Goal: Task Accomplishment & Management: Manage account settings

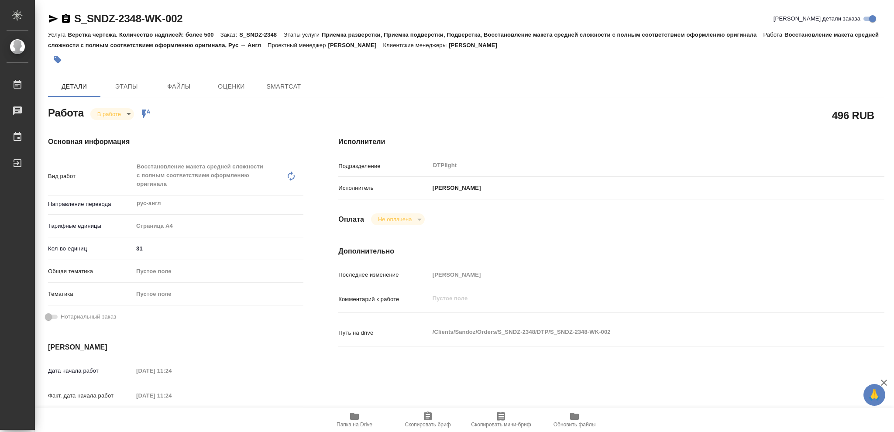
type textarea "x"
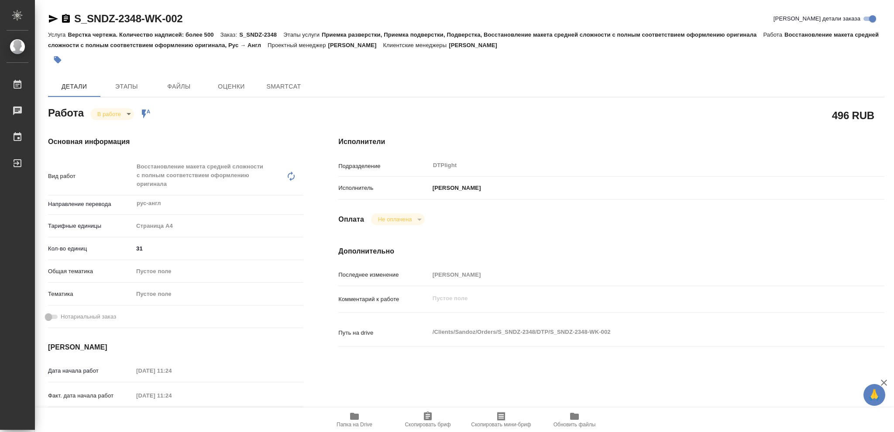
type textarea "x"
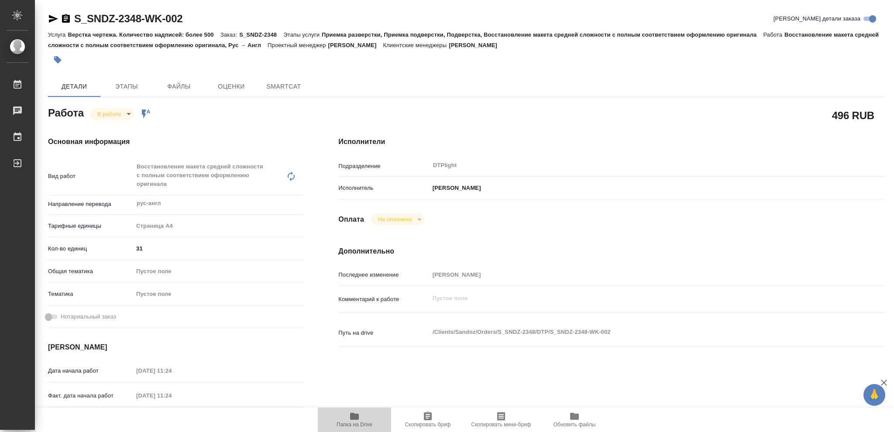
click at [351, 417] on icon "button" at bounding box center [354, 416] width 9 height 7
type textarea "x"
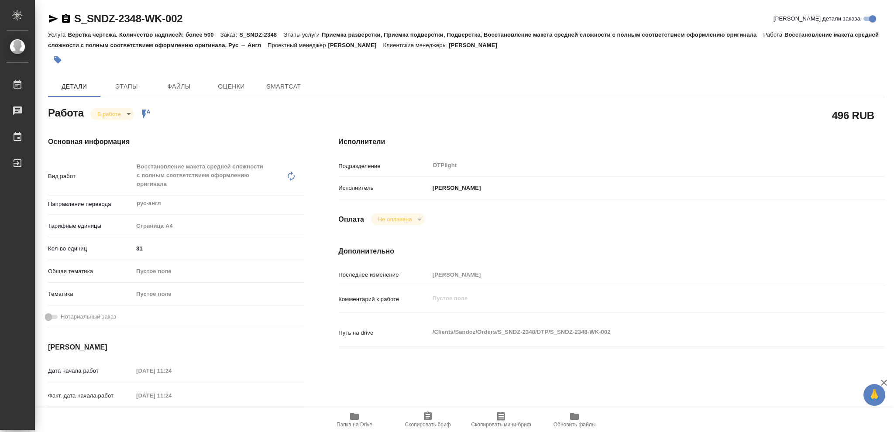
type textarea "x"
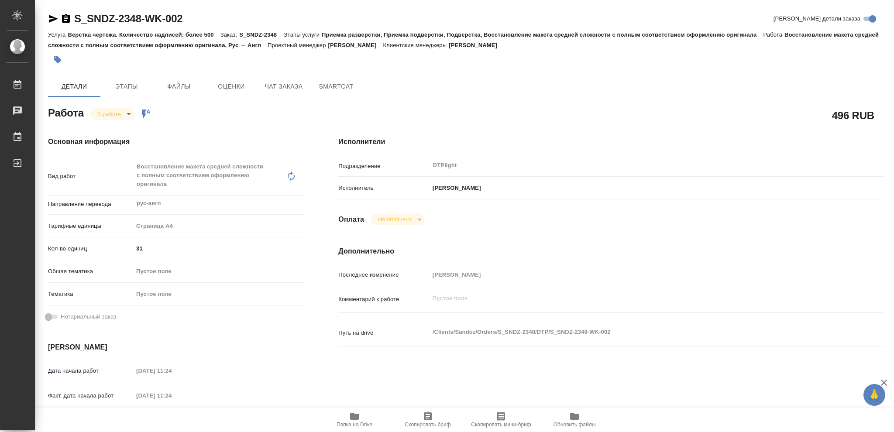
type textarea "x"
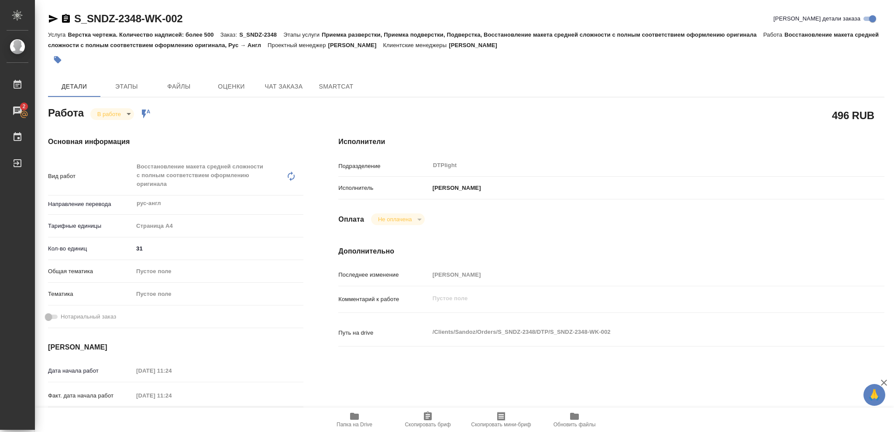
type textarea "x"
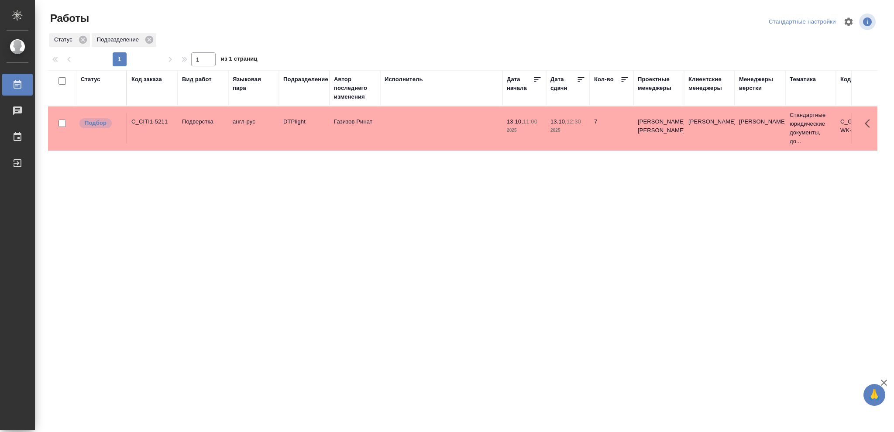
click at [90, 80] on div "Статус" at bounding box center [91, 79] width 20 height 9
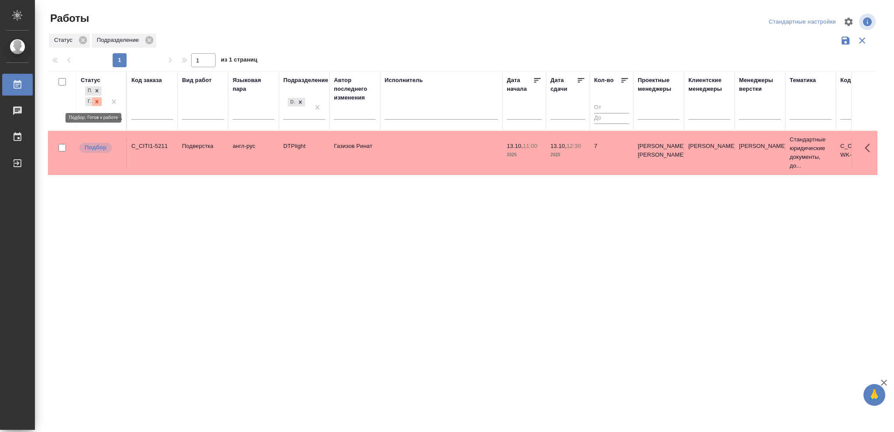
click at [95, 101] on icon at bounding box center [97, 102] width 6 height 6
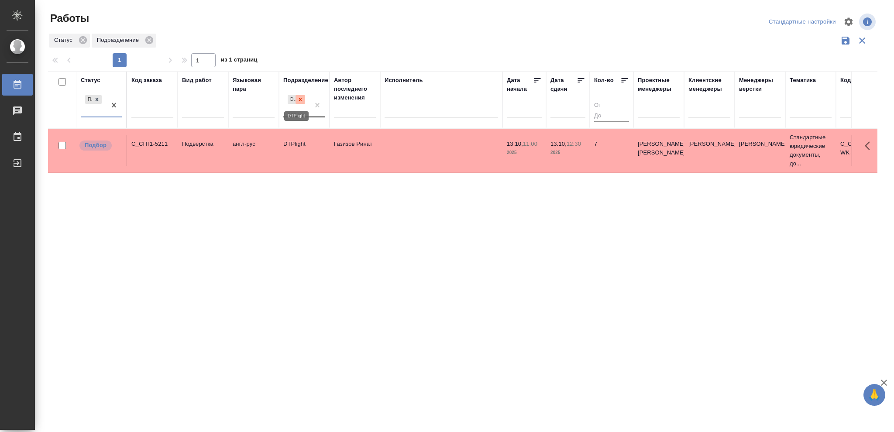
click at [301, 100] on icon at bounding box center [300, 99] width 3 height 3
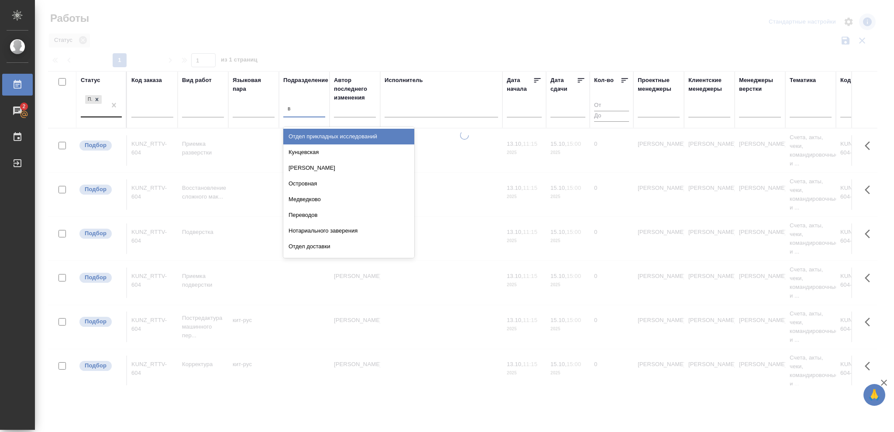
type input "ве"
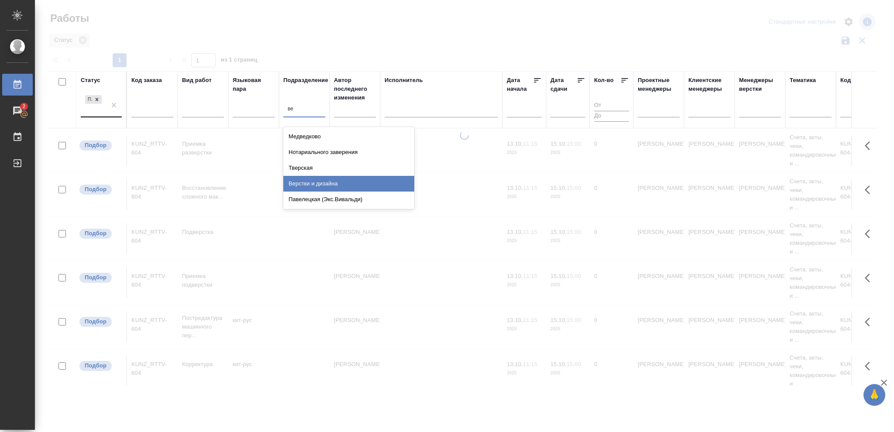
click at [334, 185] on div "Верстки и дизайна" at bounding box center [348, 184] width 131 height 16
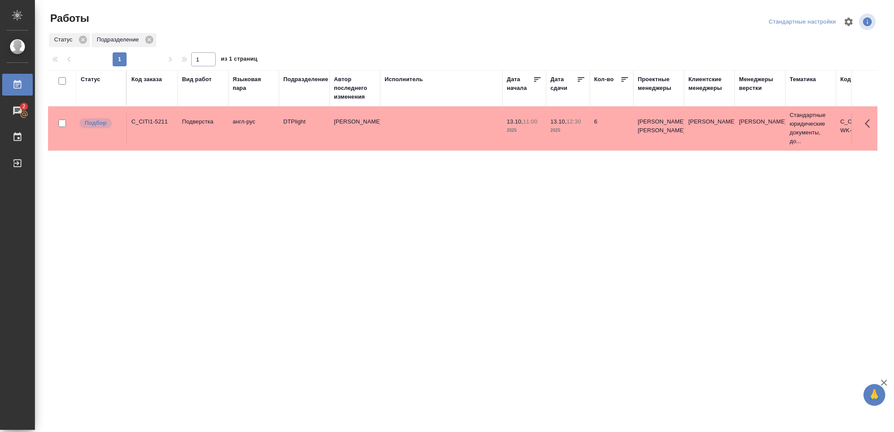
click at [96, 80] on div "Статус" at bounding box center [91, 79] width 20 height 9
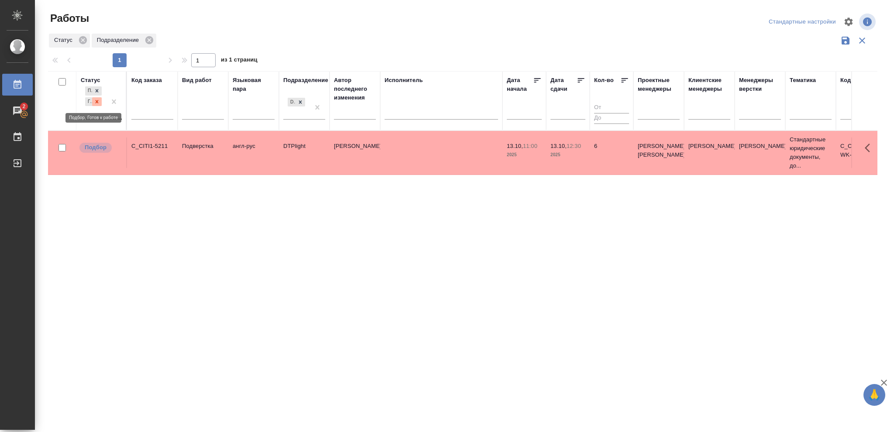
click at [98, 103] on icon at bounding box center [97, 102] width 6 height 6
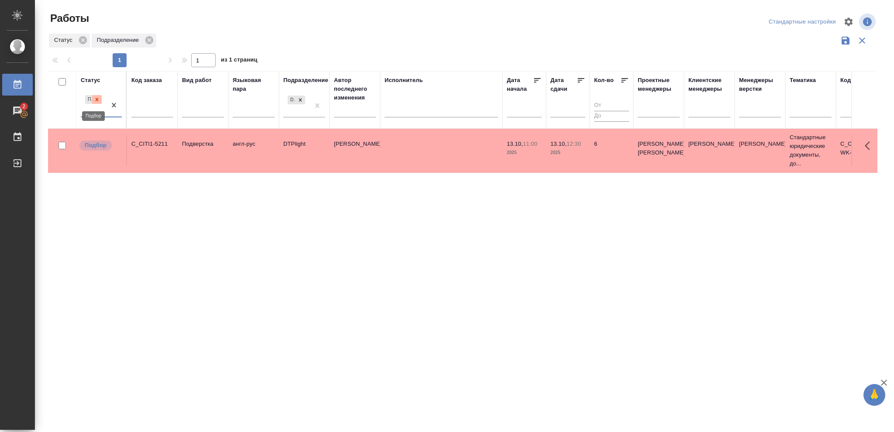
click at [98, 102] on icon at bounding box center [97, 99] width 6 height 6
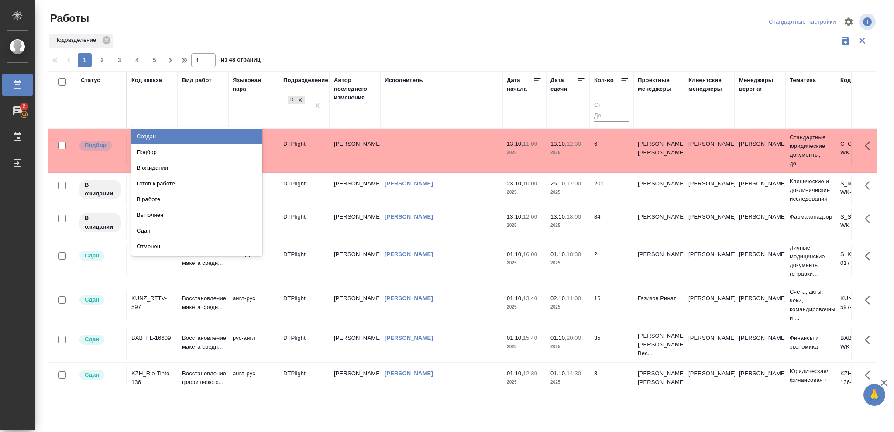
click at [97, 102] on div at bounding box center [101, 109] width 41 height 17
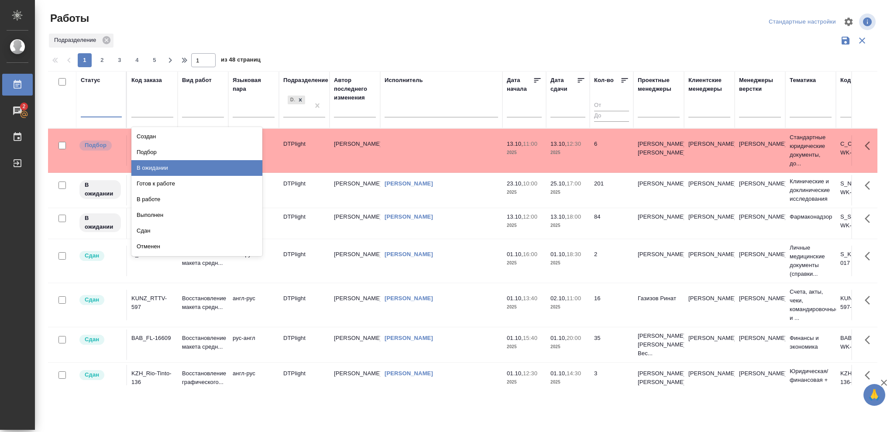
click at [147, 167] on div "В ожидании" at bounding box center [196, 168] width 131 height 16
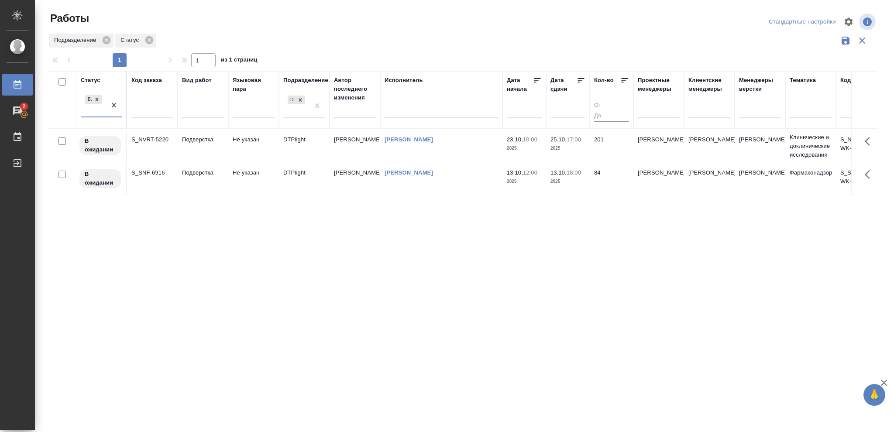
click at [578, 78] on icon at bounding box center [581, 80] width 9 height 9
click at [580, 329] on div "Статус В ожидании Код заказа Вид работ Языковая пара Подразделение DTPlight Авт…" at bounding box center [463, 228] width 830 height 314
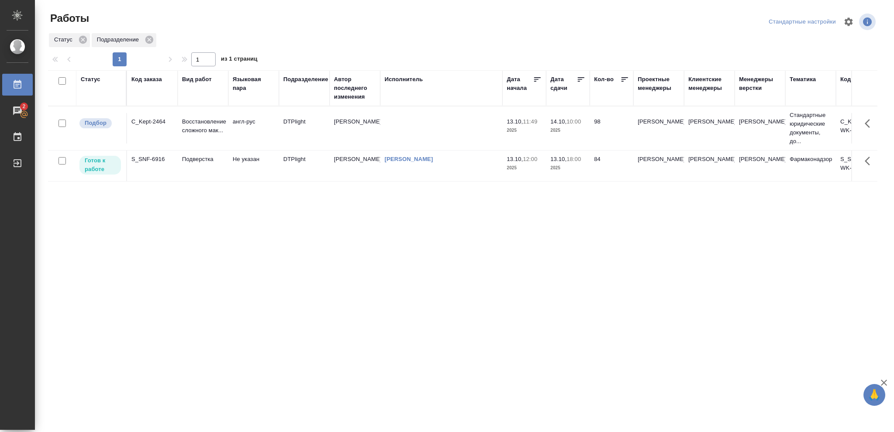
click at [575, 172] on td "13.10, 18:00 2025" at bounding box center [568, 166] width 44 height 31
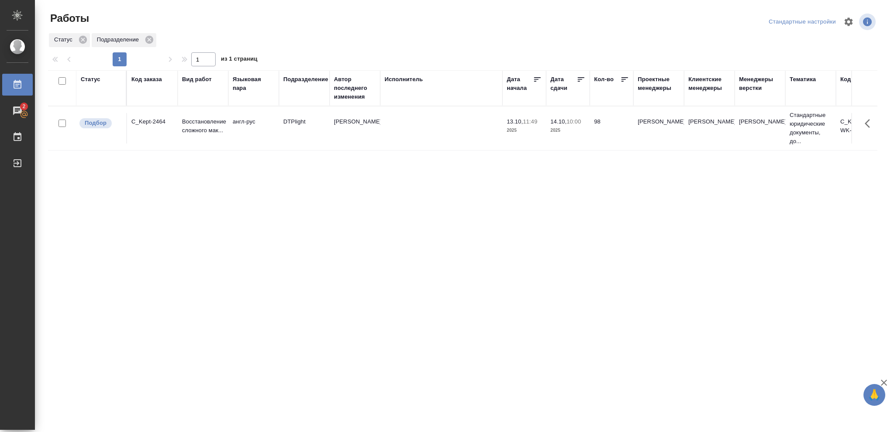
click at [567, 135] on p "2025" at bounding box center [568, 130] width 35 height 9
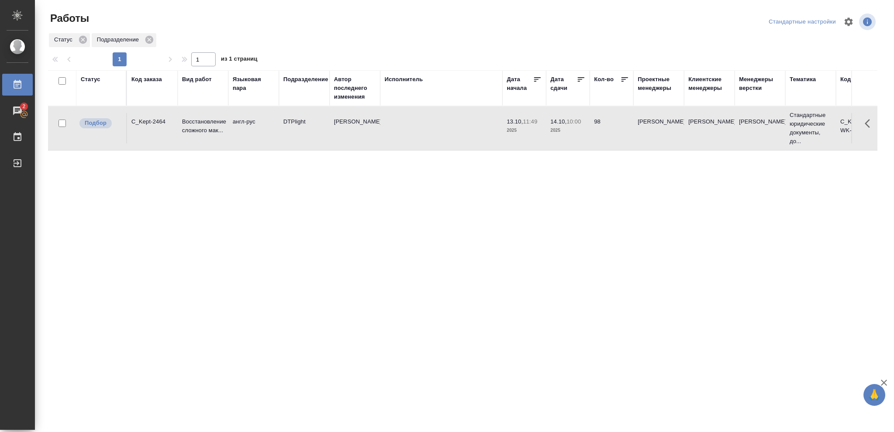
click at [567, 135] on p "2025" at bounding box center [568, 130] width 35 height 9
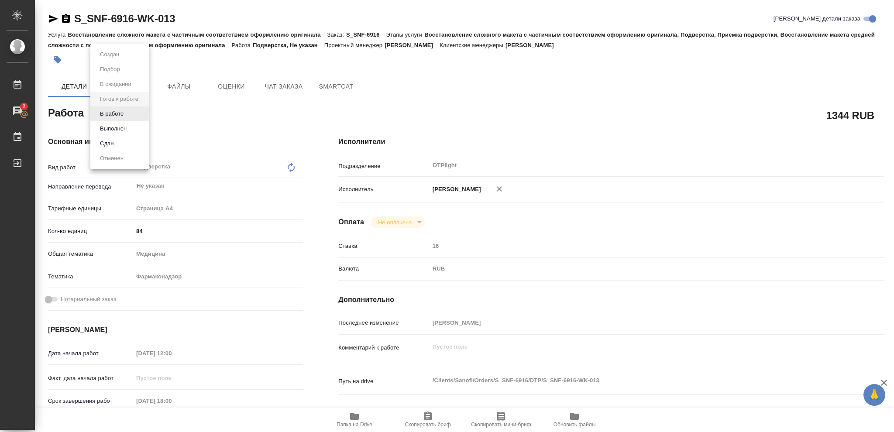
click at [143, 113] on body "🙏 .cls-1 fill:#fff; AWATERA [PERSON_NAME] 2 Чаты График Выйти S_SNF-6916-WK-013…" at bounding box center [447, 216] width 894 height 432
click at [123, 110] on button "В работе" at bounding box center [111, 114] width 29 height 10
type textarea "x"
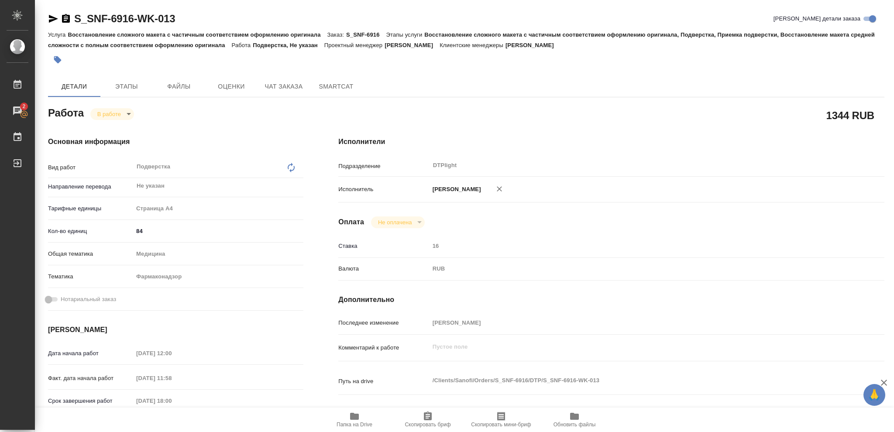
type textarea "x"
click at [358, 324] on icon "button" at bounding box center [354, 416] width 9 height 7
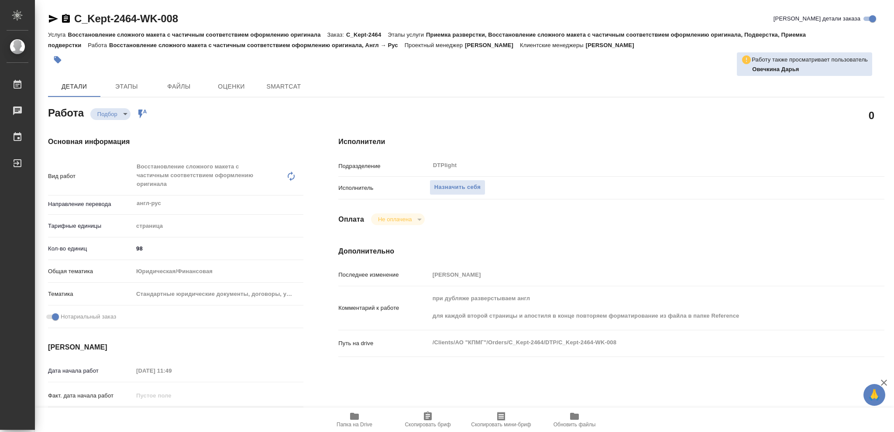
type textarea "x"
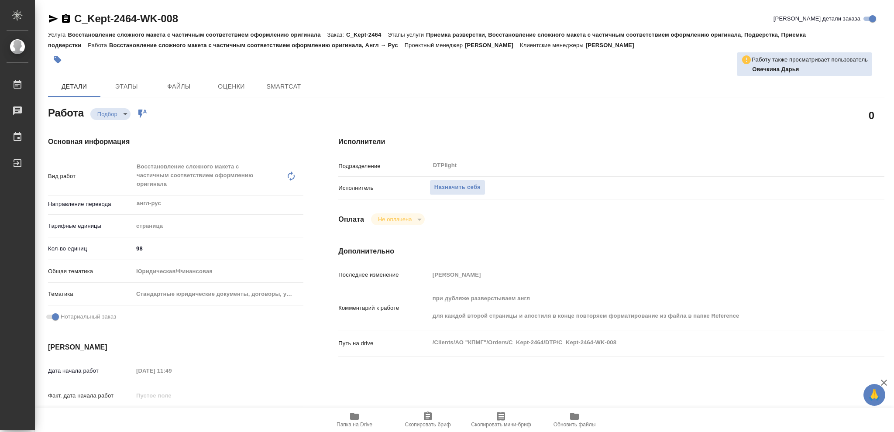
type textarea "x"
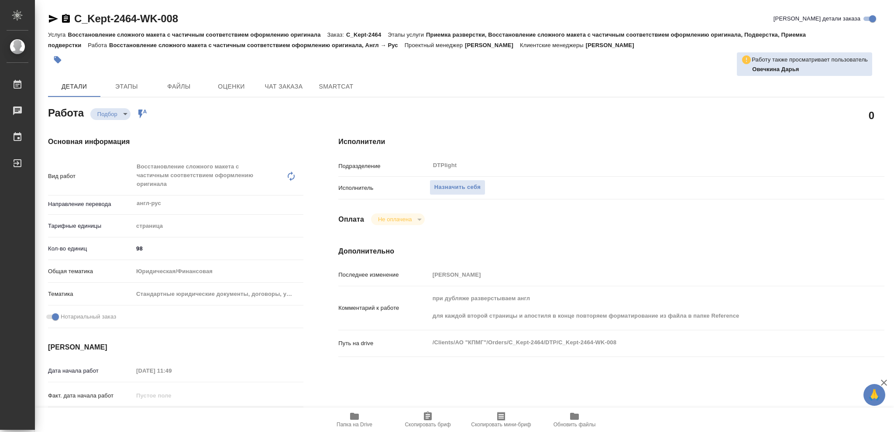
type textarea "x"
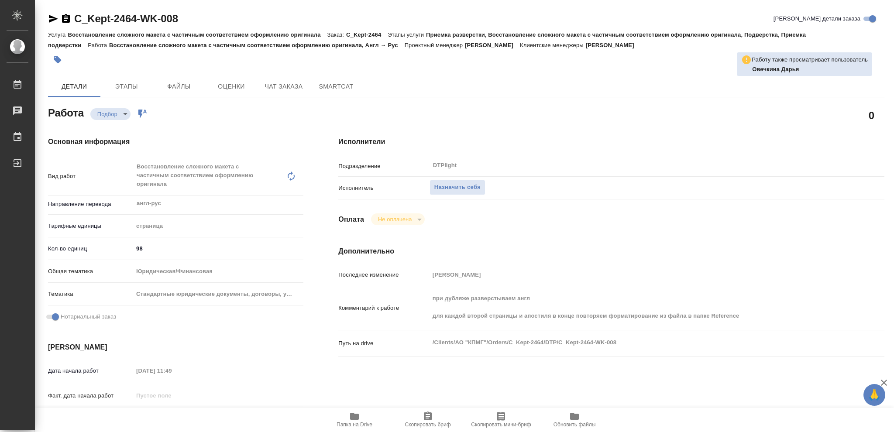
type textarea "x"
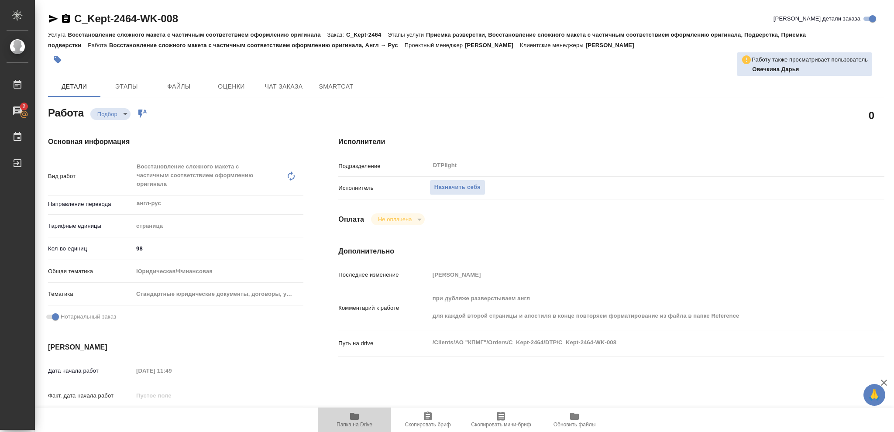
click at [355, 418] on icon "button" at bounding box center [354, 416] width 9 height 7
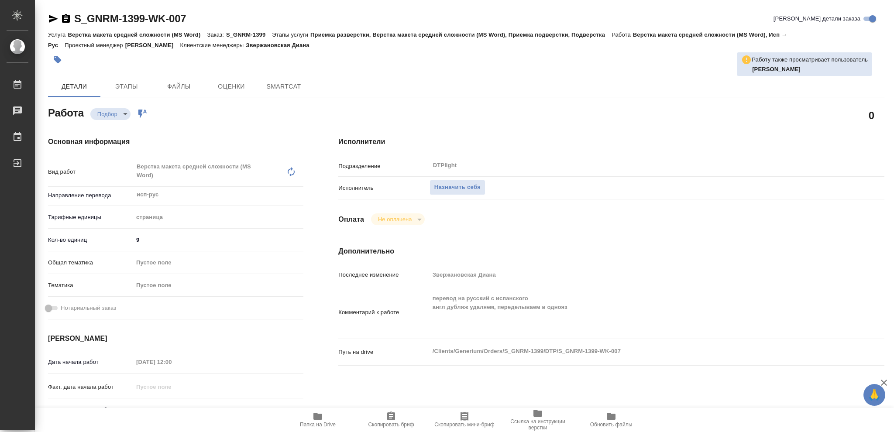
type textarea "x"
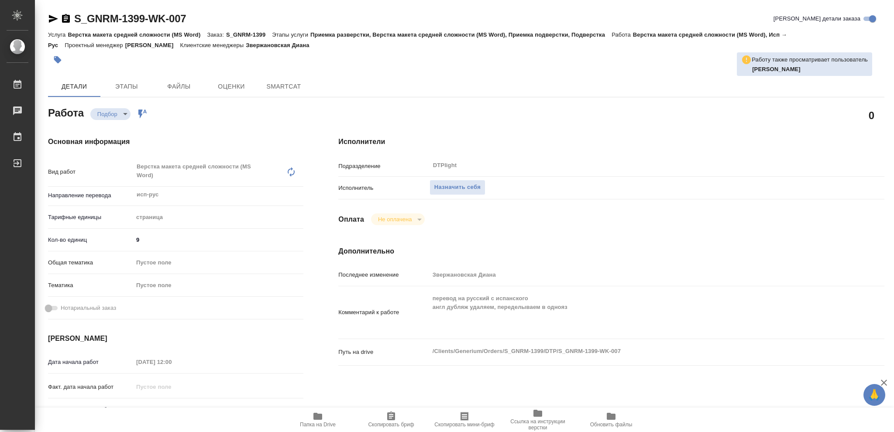
type textarea "x"
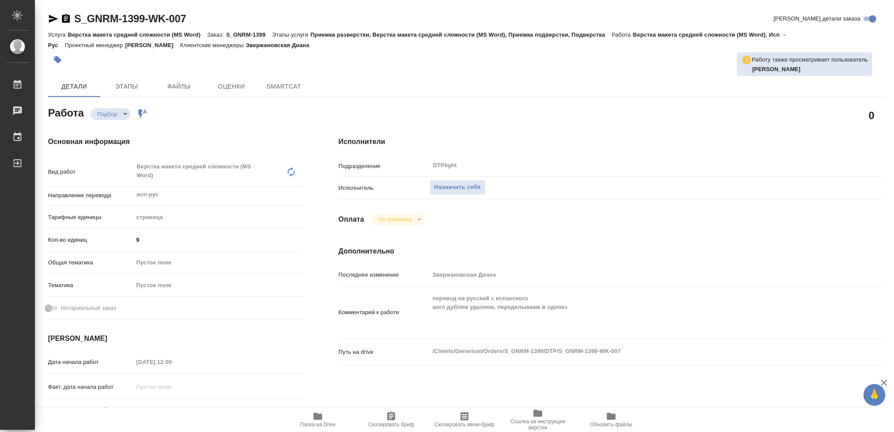
type textarea "x"
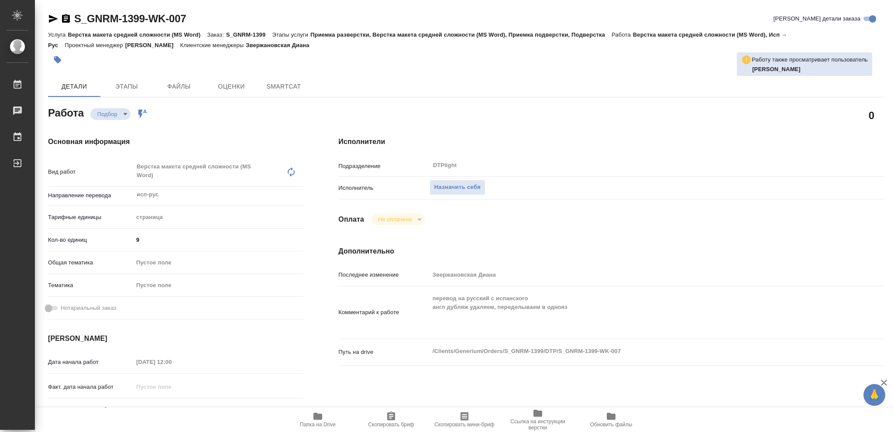
type textarea "x"
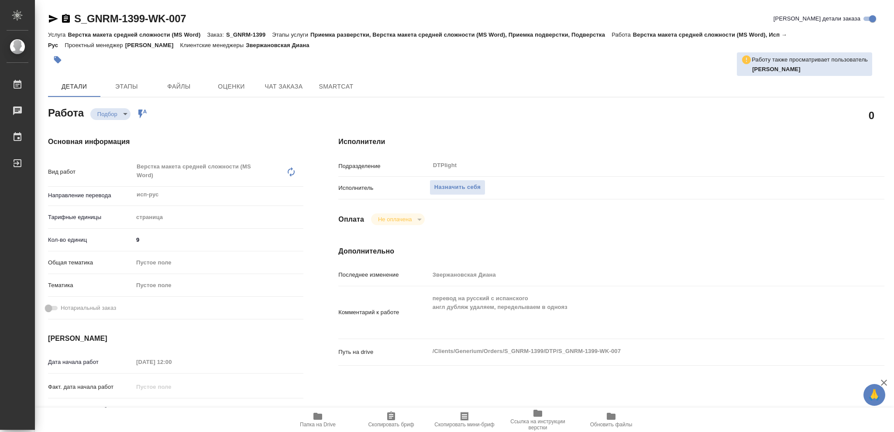
type textarea "x"
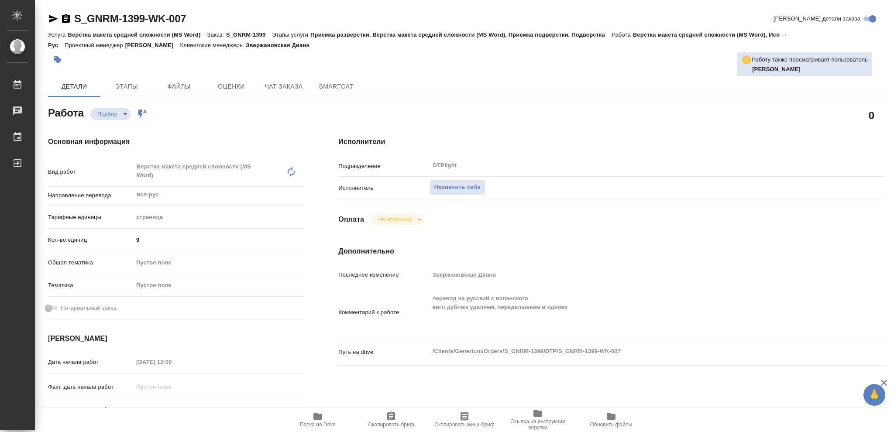
type textarea "x"
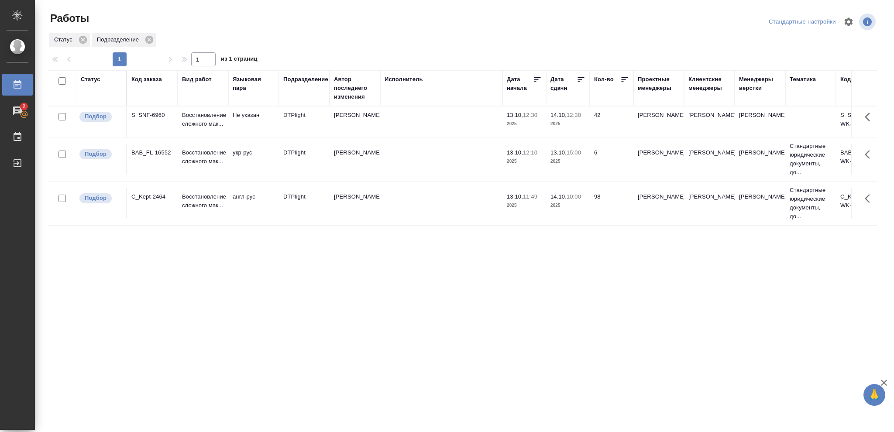
click at [582, 123] on p "2025" at bounding box center [568, 124] width 35 height 9
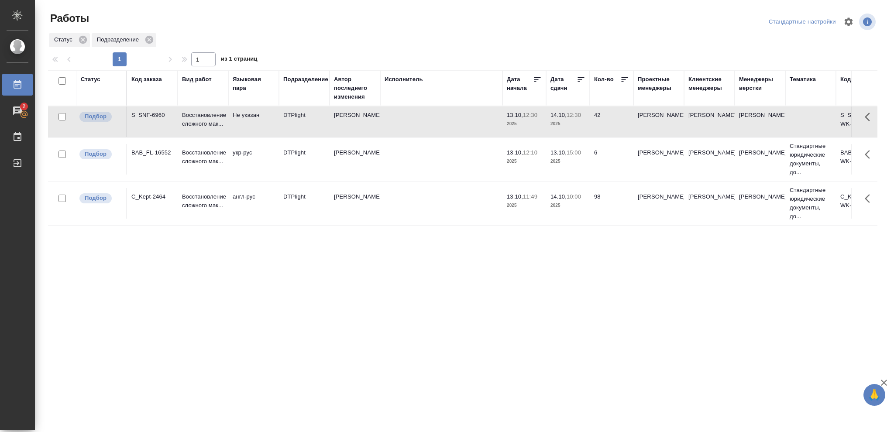
click at [582, 123] on p "2025" at bounding box center [568, 124] width 35 height 9
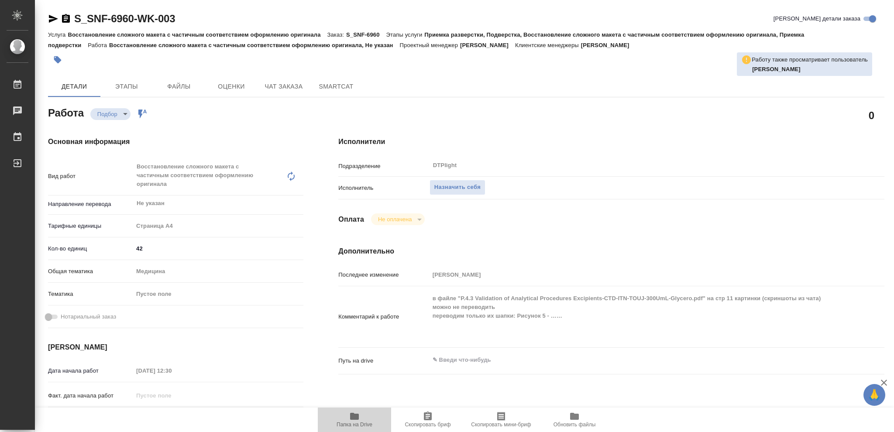
click at [354, 417] on icon "button" at bounding box center [354, 416] width 9 height 7
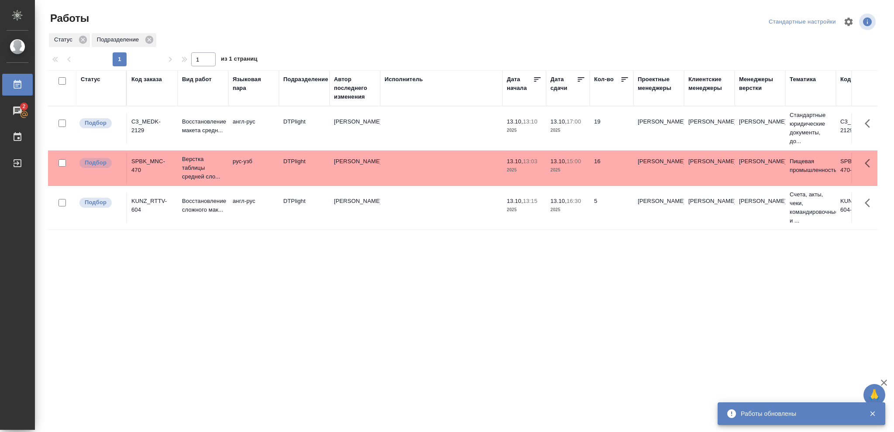
click at [568, 126] on p "2025" at bounding box center [568, 130] width 35 height 9
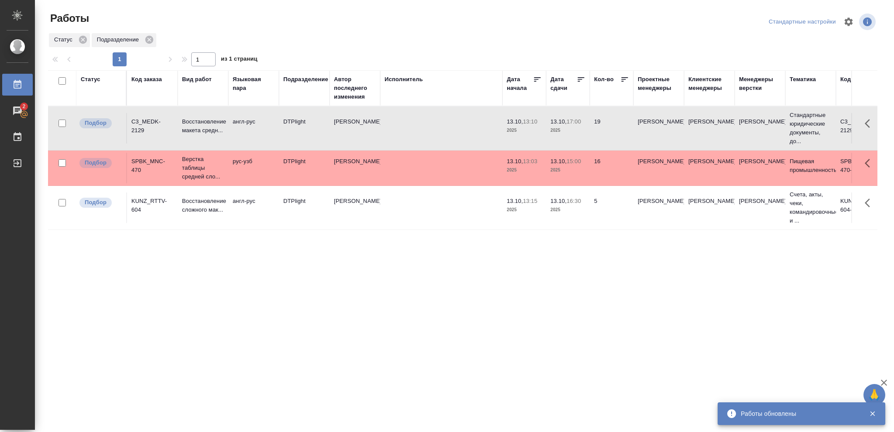
click at [568, 126] on p "2025" at bounding box center [568, 130] width 35 height 9
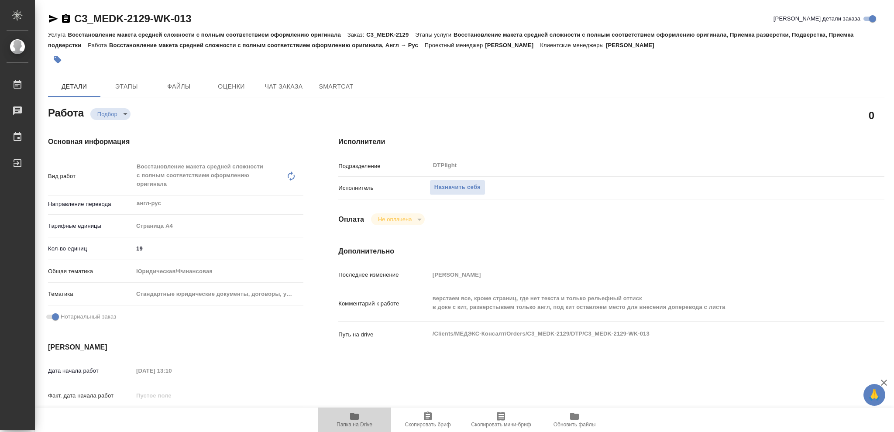
click at [352, 420] on icon "button" at bounding box center [354, 416] width 9 height 7
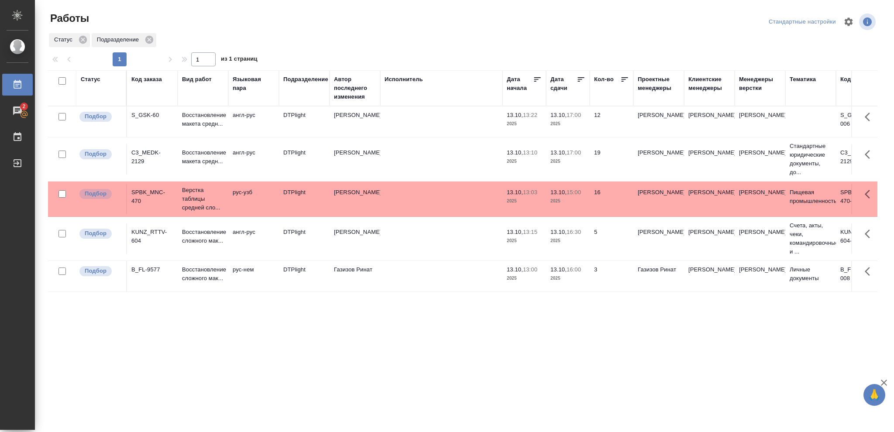
click at [571, 121] on p "2025" at bounding box center [568, 124] width 35 height 9
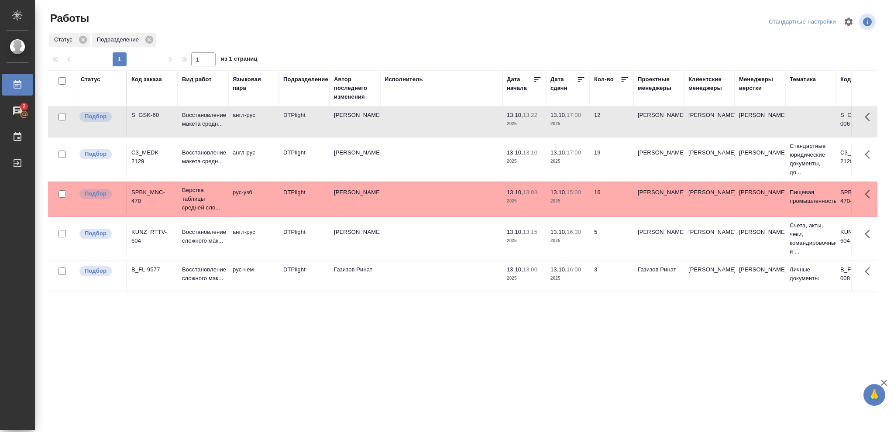
click at [571, 121] on p "2025" at bounding box center [568, 124] width 35 height 9
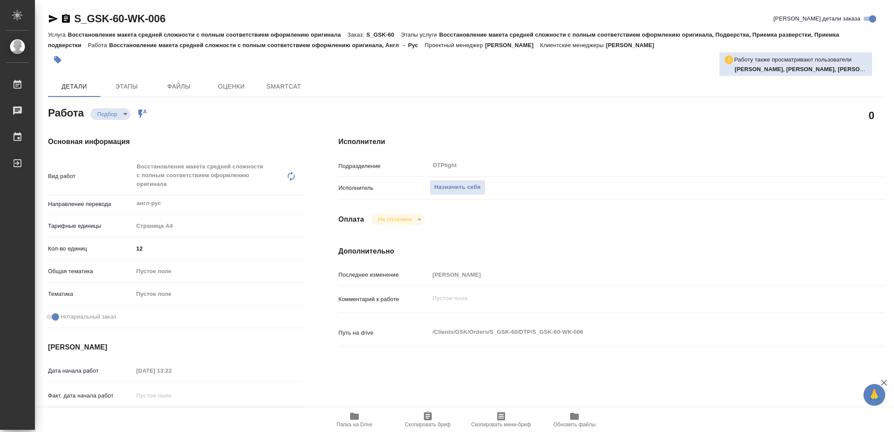
type textarea "x"
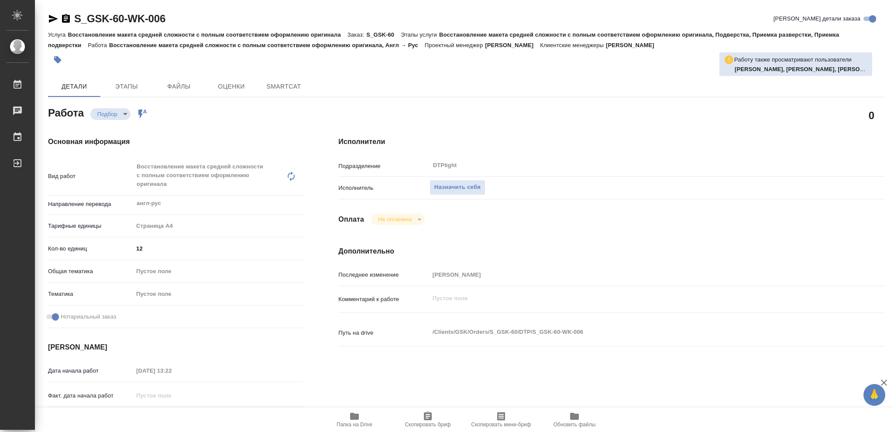
type textarea "x"
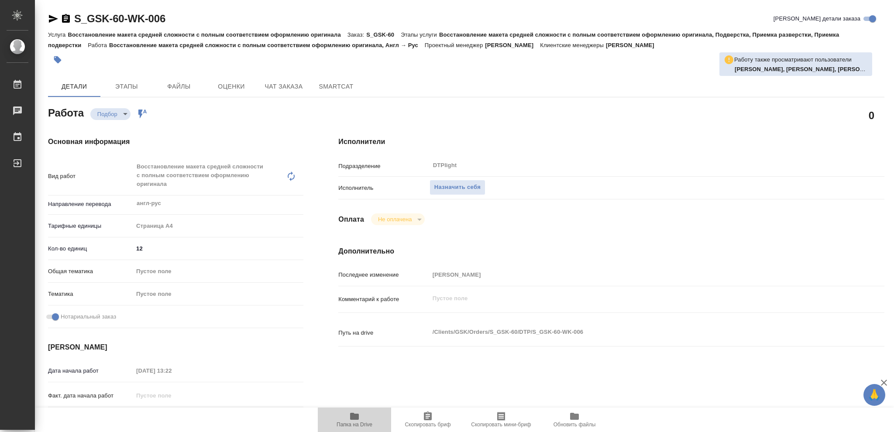
click at [352, 416] on icon "button" at bounding box center [354, 416] width 9 height 7
type textarea "x"
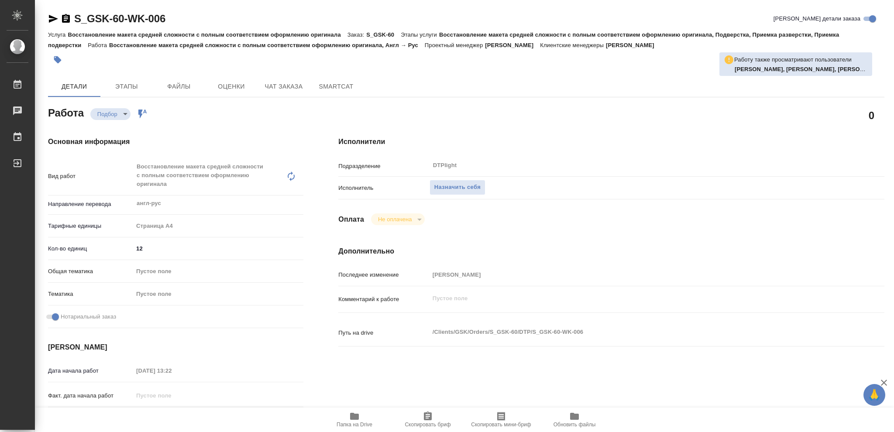
type textarea "x"
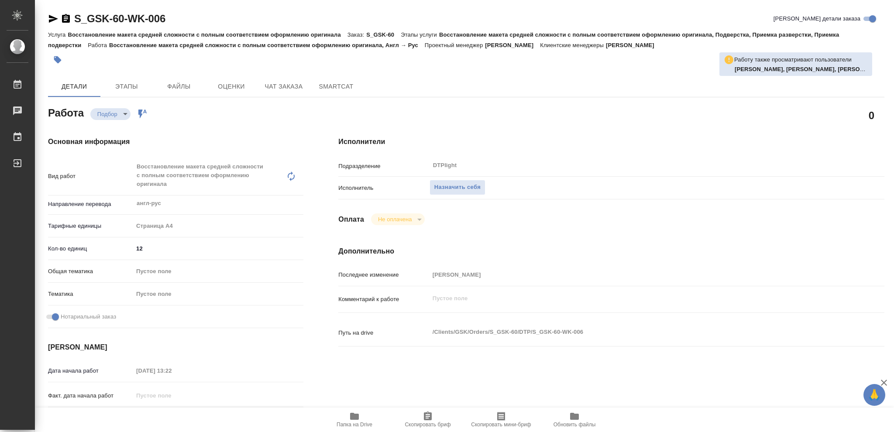
type textarea "x"
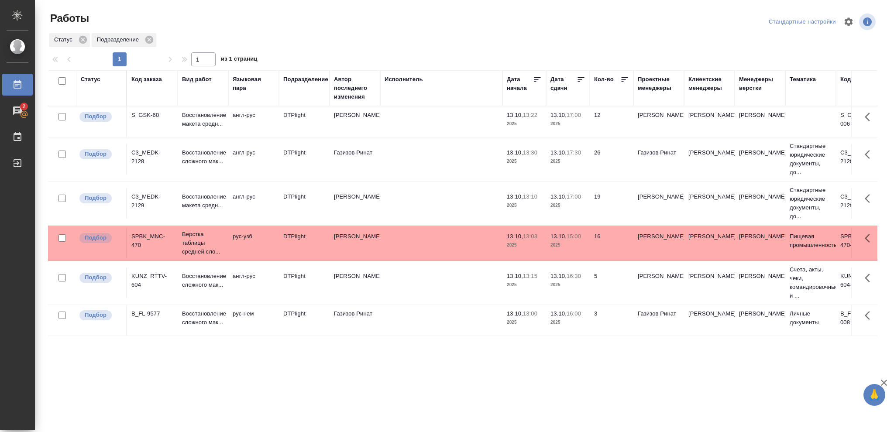
click at [567, 160] on p "2025" at bounding box center [568, 161] width 35 height 9
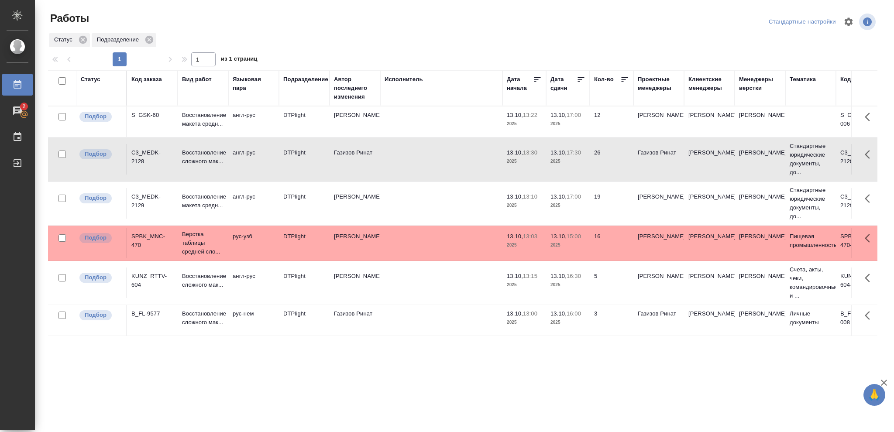
click at [567, 160] on p "2025" at bounding box center [568, 161] width 35 height 9
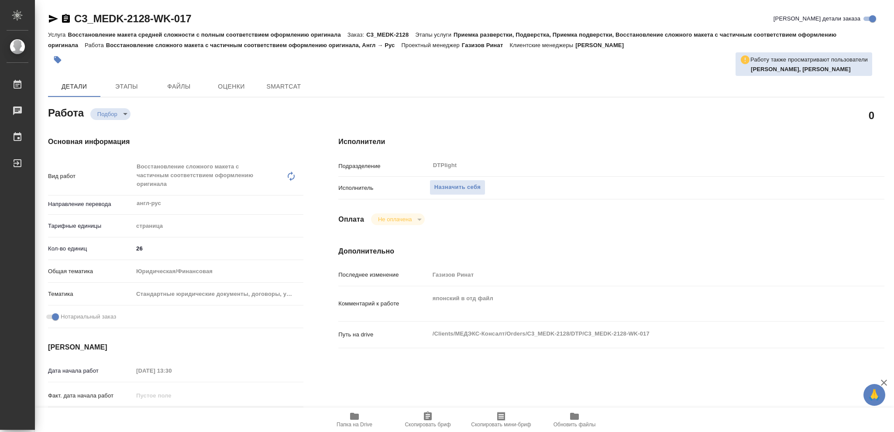
type textarea "x"
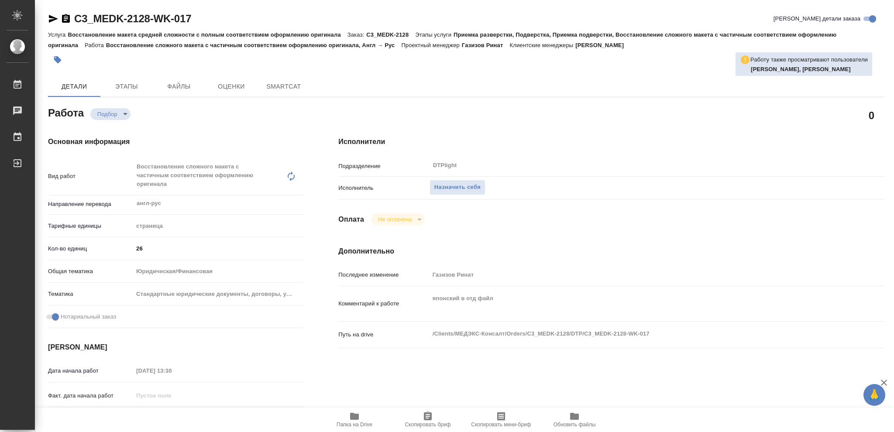
type textarea "x"
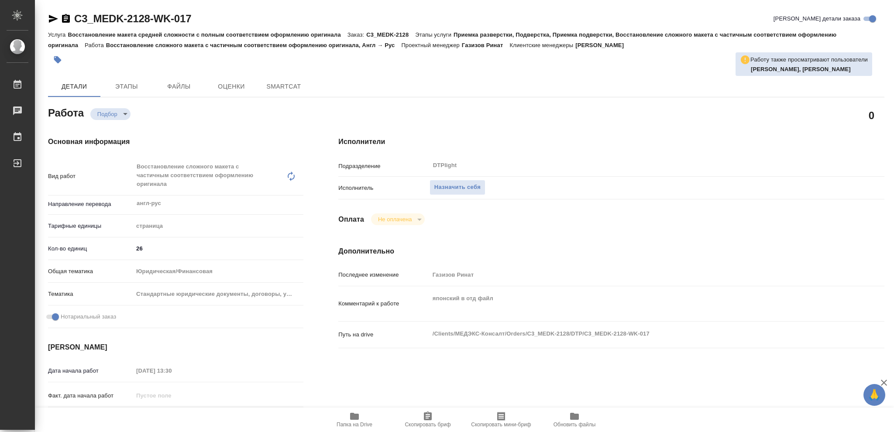
type textarea "x"
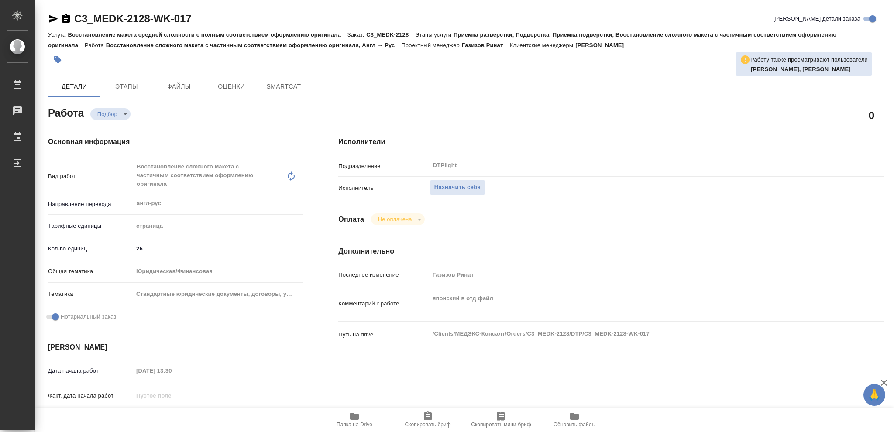
type textarea "x"
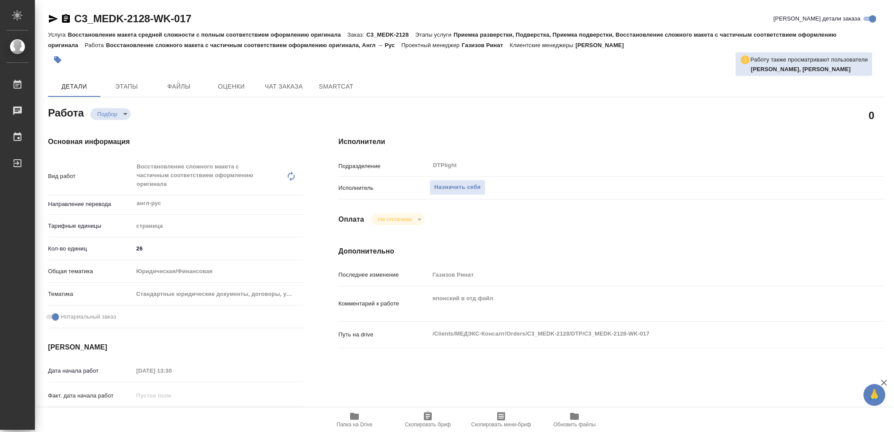
type textarea "x"
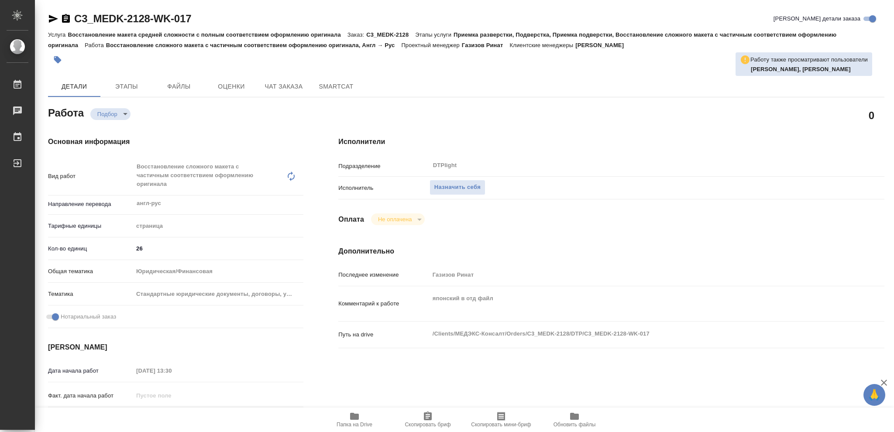
click at [351, 422] on icon "button" at bounding box center [354, 416] width 10 height 10
type textarea "x"
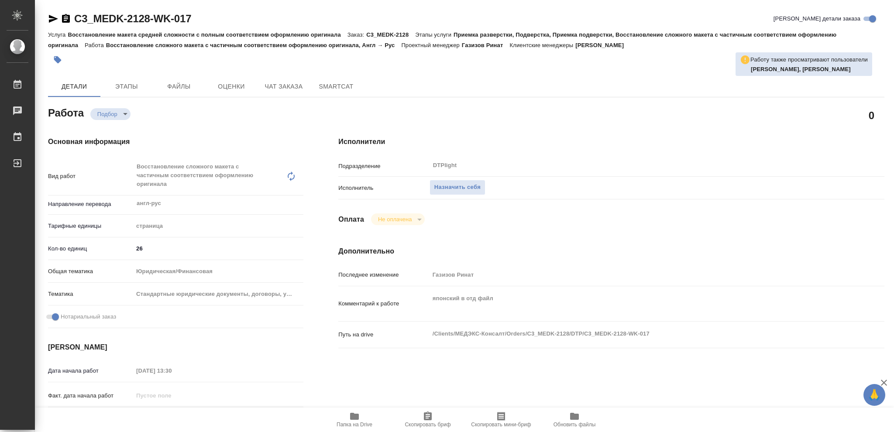
type textarea "x"
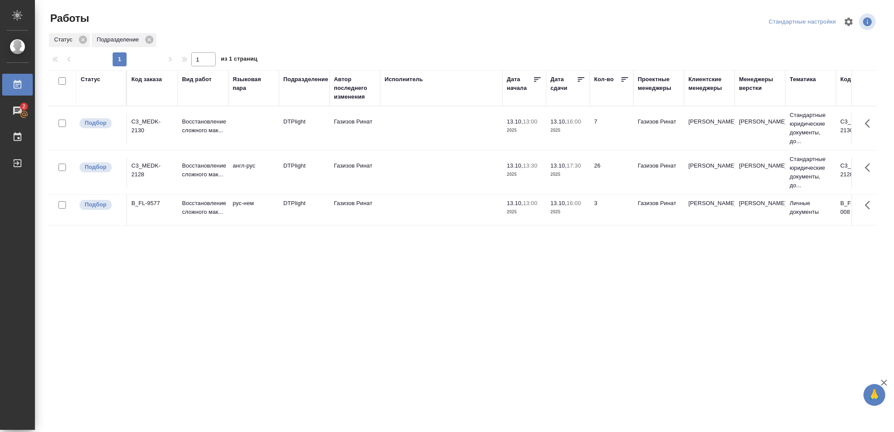
click at [93, 79] on div "Статус" at bounding box center [91, 79] width 20 height 9
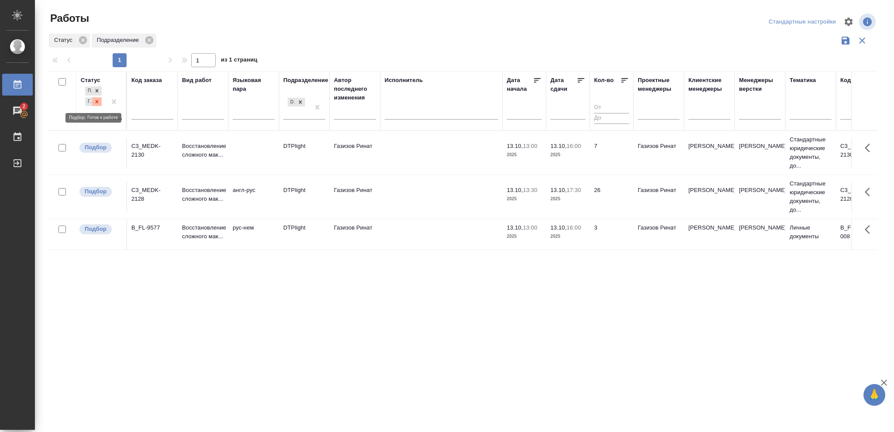
click at [97, 103] on icon at bounding box center [97, 102] width 6 height 6
click at [302, 99] on icon at bounding box center [300, 99] width 6 height 6
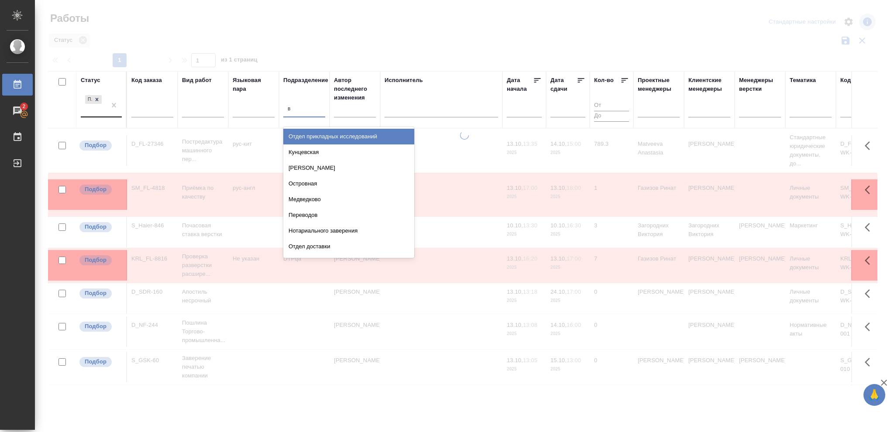
type input "ве"
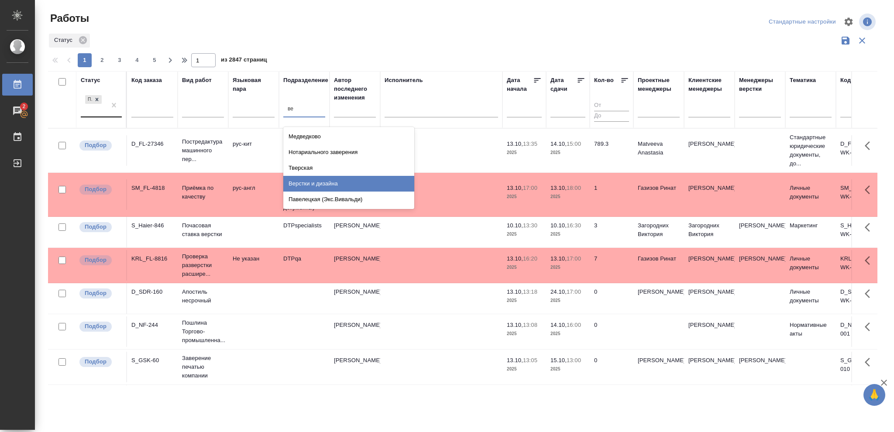
click at [332, 185] on div "Верстки и дизайна" at bounding box center [348, 184] width 131 height 16
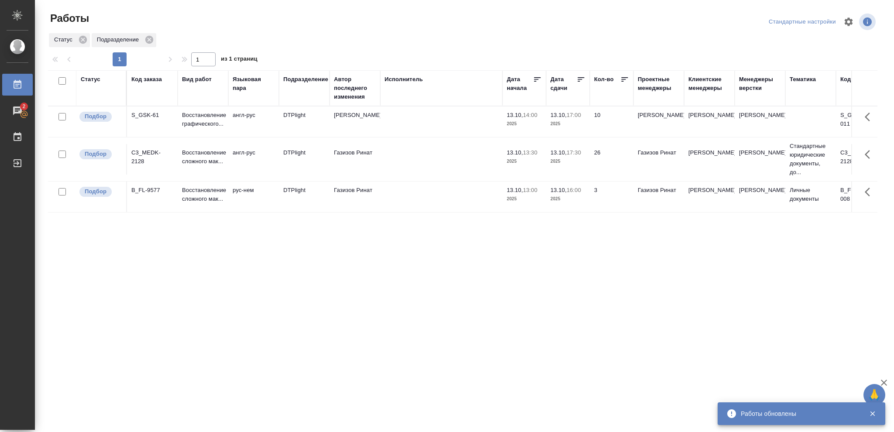
click at [568, 123] on p "2025" at bounding box center [568, 124] width 35 height 9
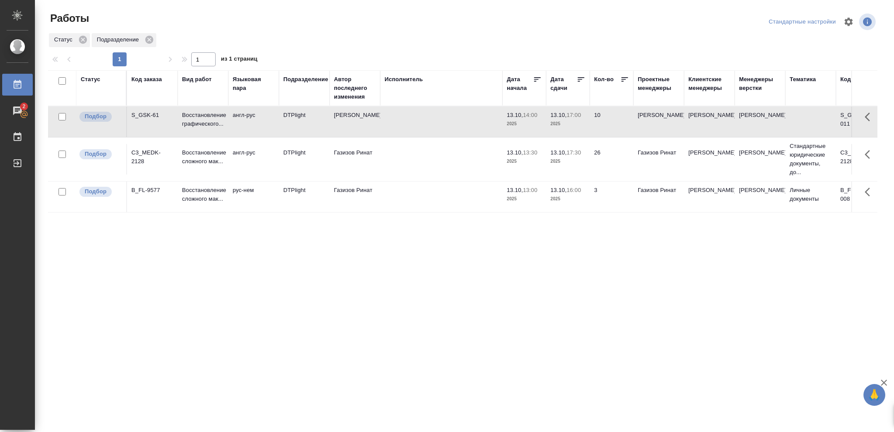
click at [568, 123] on p "2025" at bounding box center [568, 124] width 35 height 9
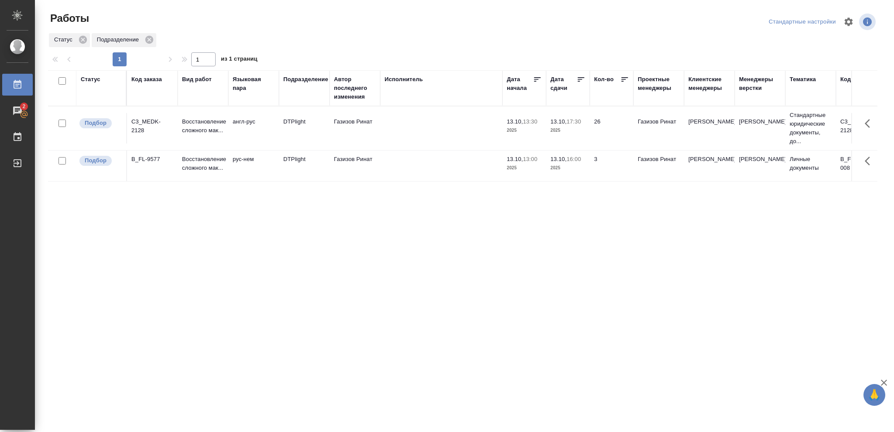
click at [94, 81] on div "Статус" at bounding box center [91, 79] width 20 height 9
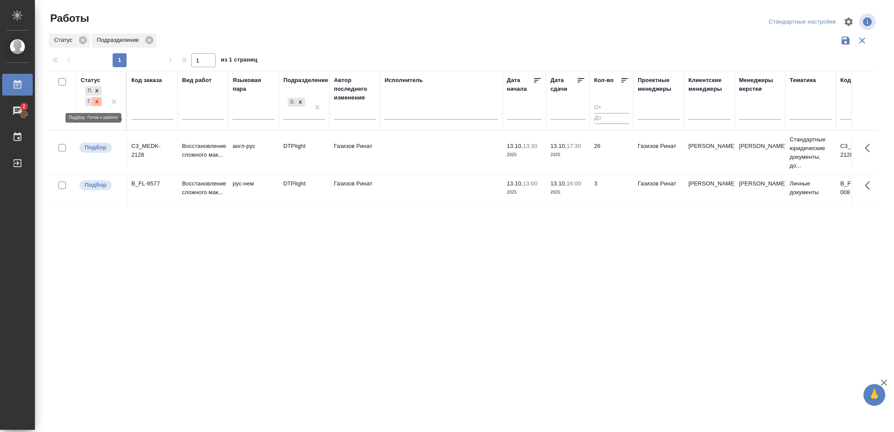
click at [99, 100] on icon at bounding box center [97, 102] width 6 height 6
click at [99, 100] on icon at bounding box center [97, 99] width 6 height 6
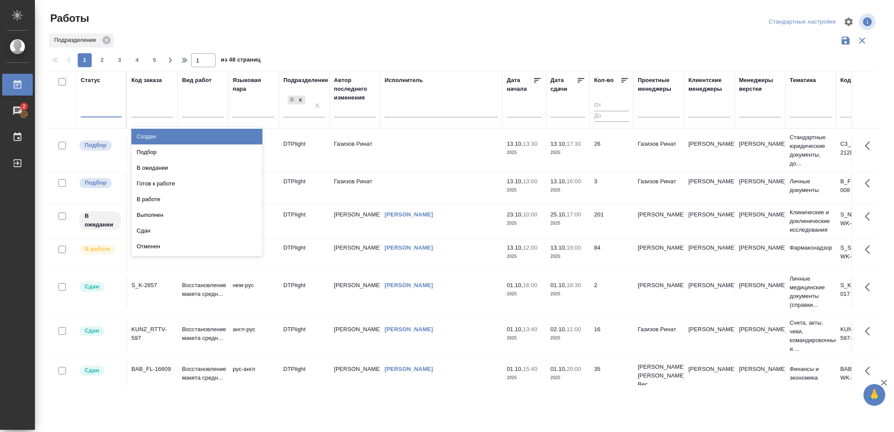
click at [94, 106] on div at bounding box center [101, 109] width 41 height 13
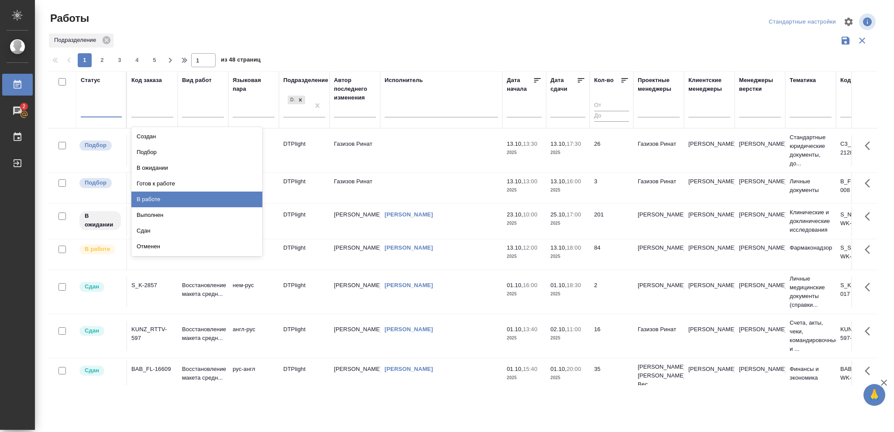
click at [152, 198] on div "В работе" at bounding box center [196, 200] width 131 height 16
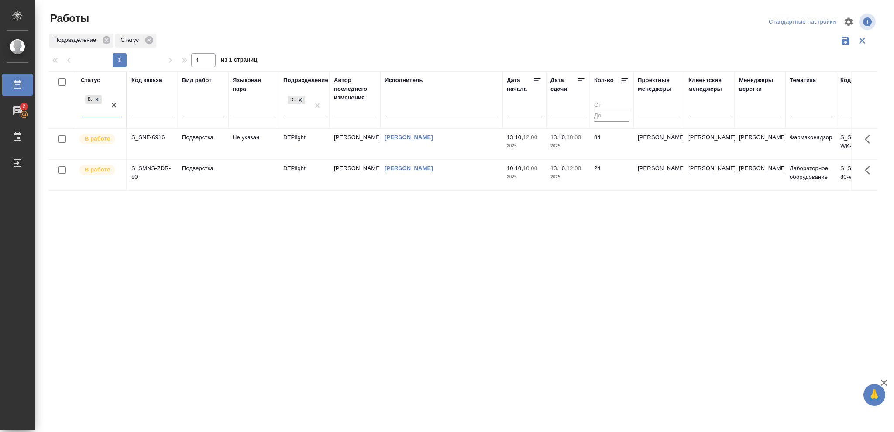
click at [573, 143] on p "2025" at bounding box center [568, 146] width 35 height 9
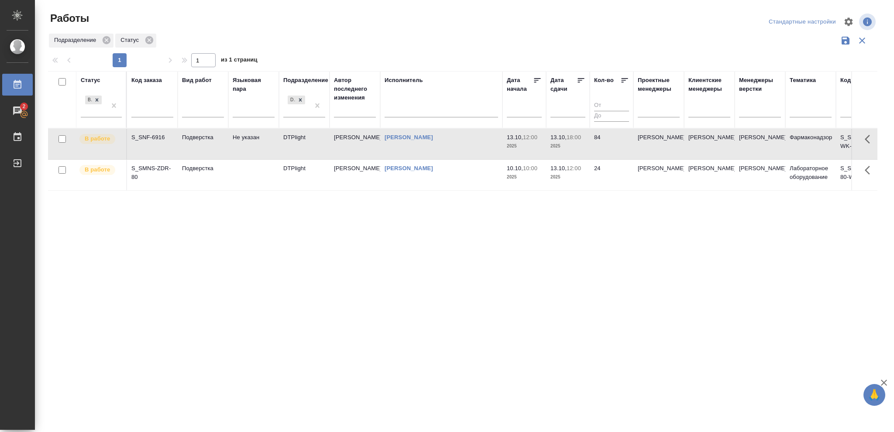
click at [573, 143] on p "2025" at bounding box center [568, 146] width 35 height 9
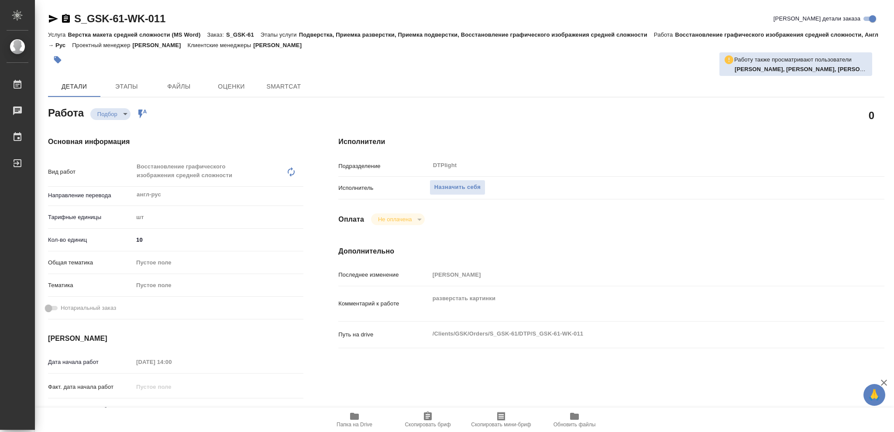
type textarea "x"
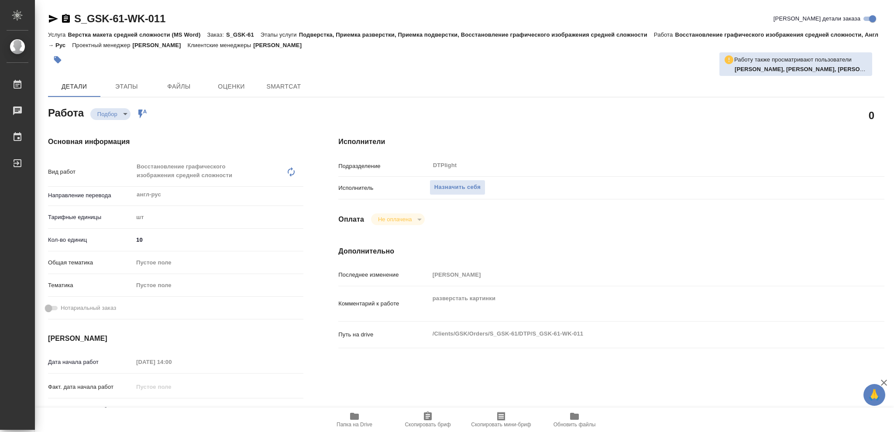
type textarea "x"
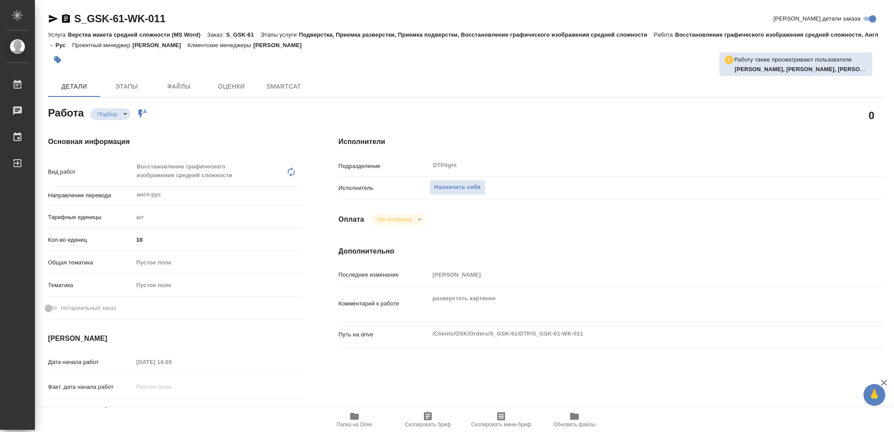
type textarea "x"
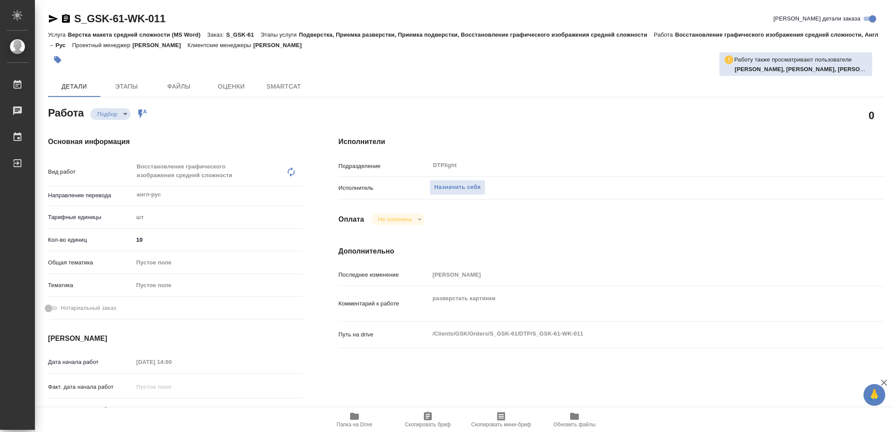
type textarea "x"
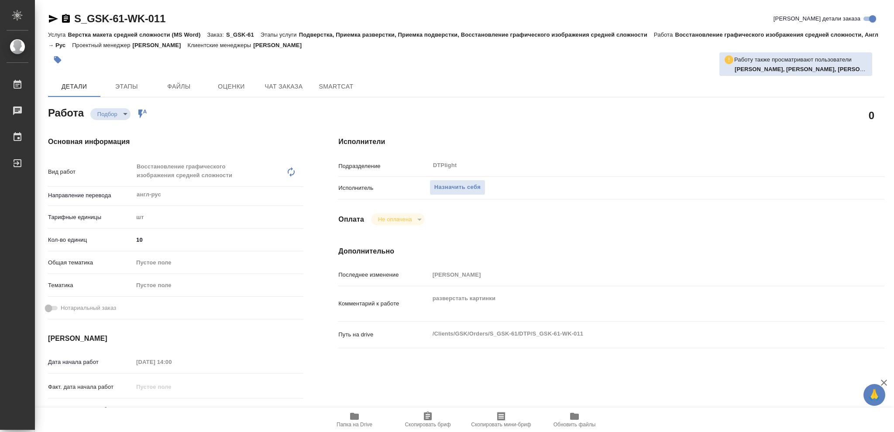
type textarea "x"
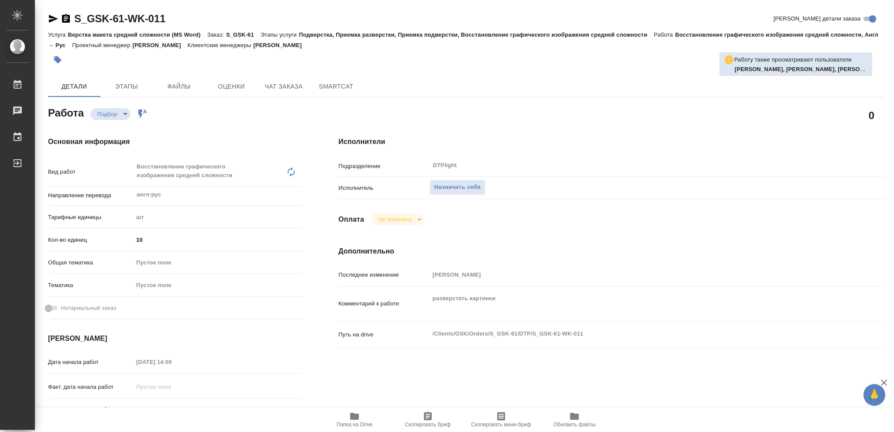
click at [355, 424] on span "Папка на Drive" at bounding box center [355, 425] width 36 height 6
type textarea "x"
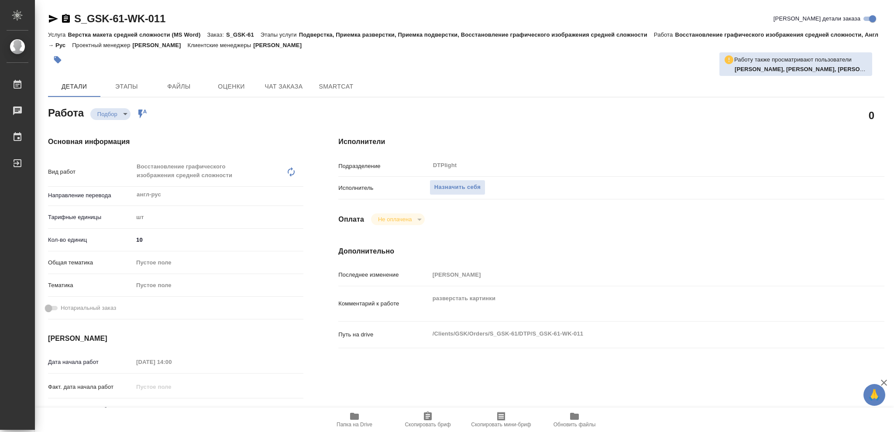
type textarea "x"
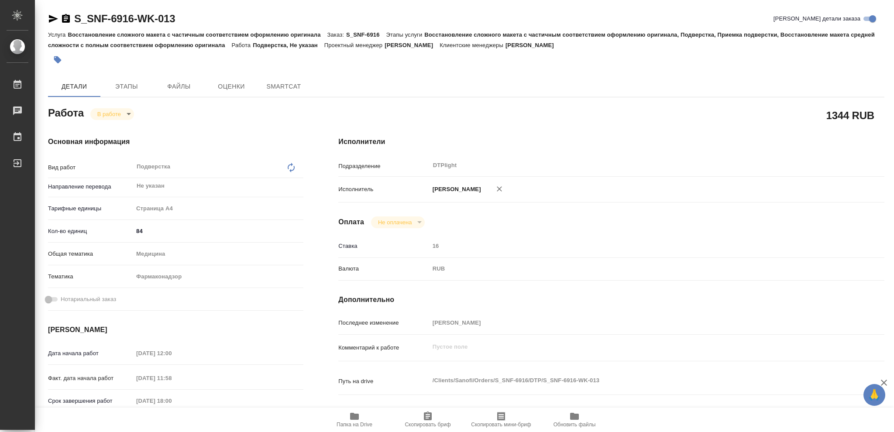
type textarea "x"
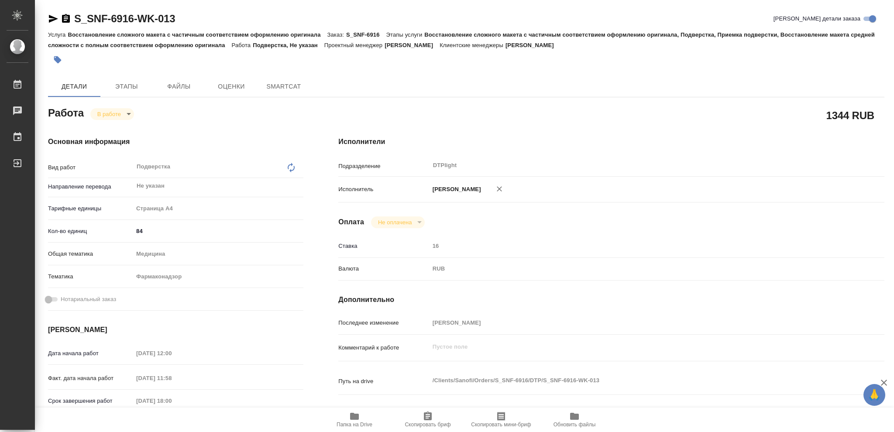
type textarea "x"
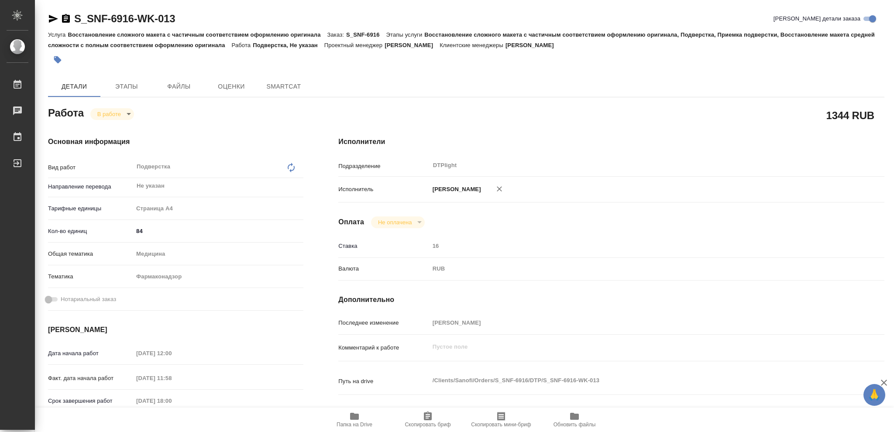
type textarea "x"
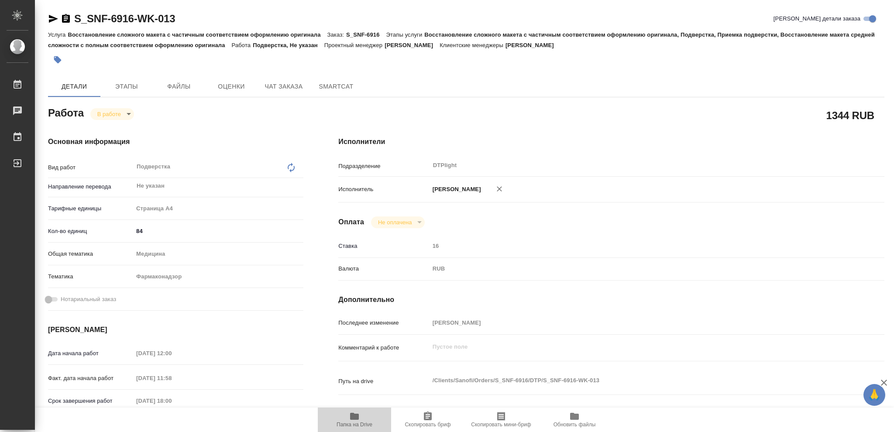
click at [357, 418] on icon "button" at bounding box center [354, 416] width 9 height 7
type textarea "x"
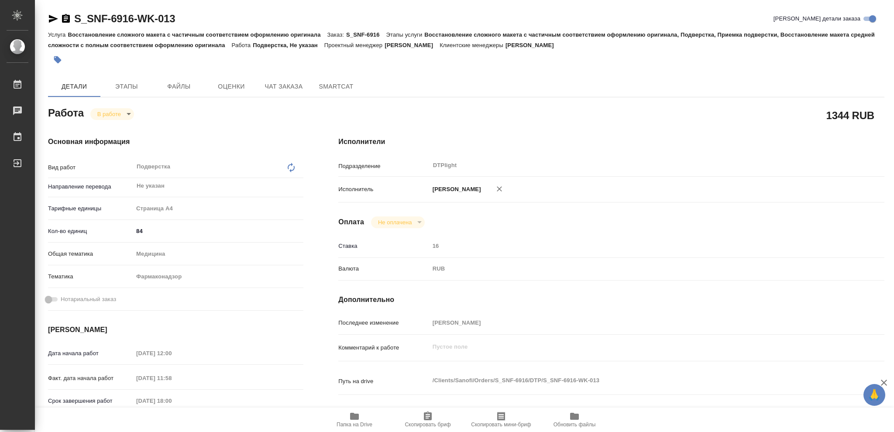
type textarea "x"
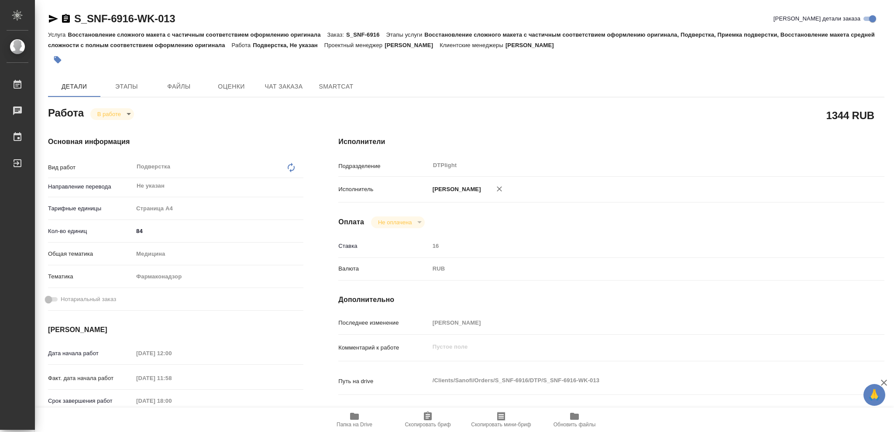
type textarea "x"
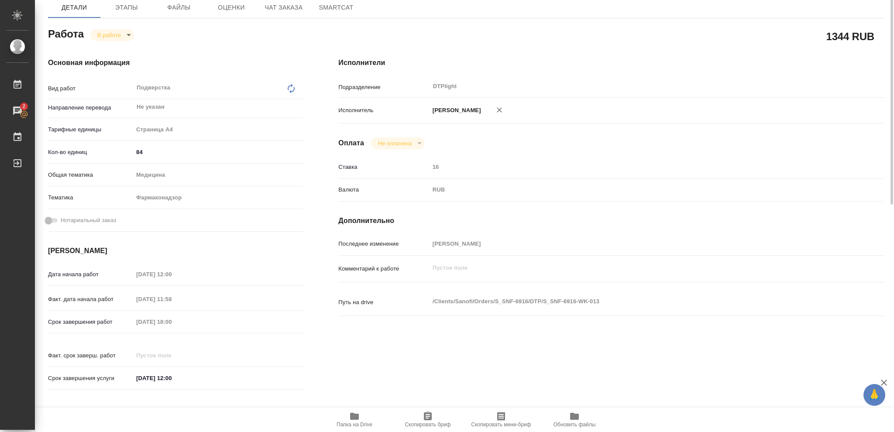
scroll to position [21, 0]
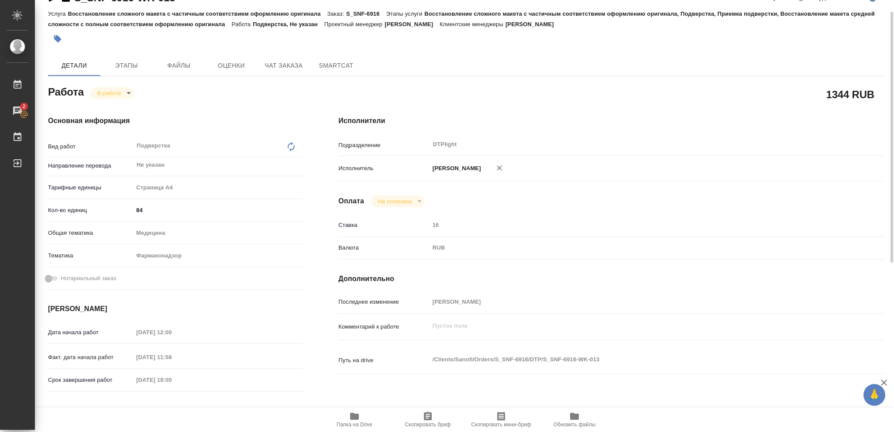
click at [128, 93] on body "🙏 .cls-1 fill:#fff; AWATERA Vasileva Olga Работы 2 Чаты График Выйти S_SNF-6916…" at bounding box center [447, 216] width 894 height 432
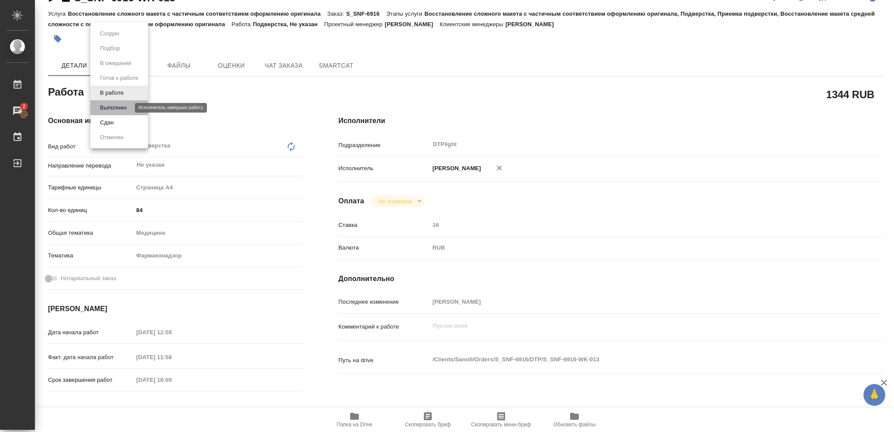
click at [121, 108] on button "Выполнен" at bounding box center [113, 108] width 32 height 10
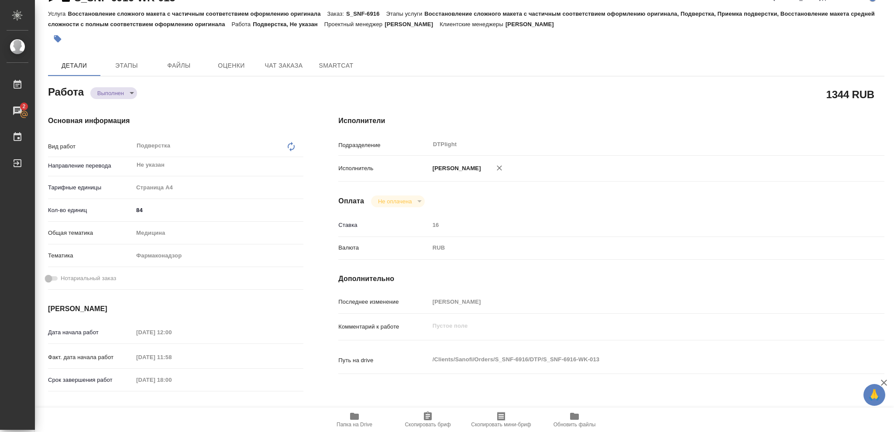
type textarea "x"
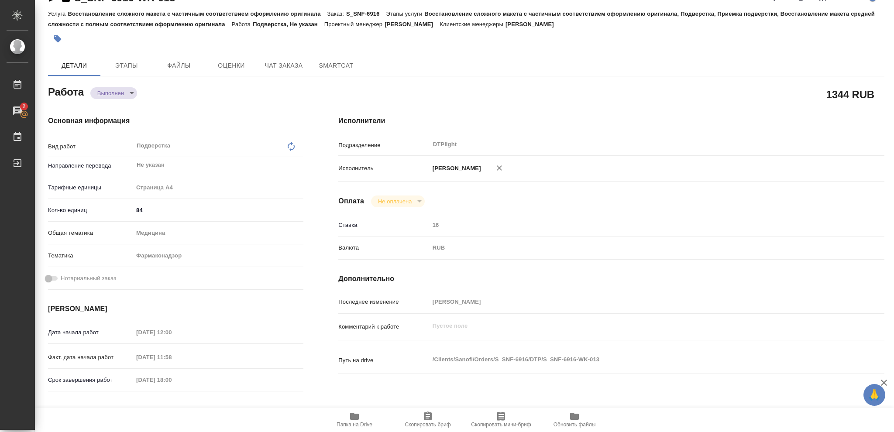
type textarea "x"
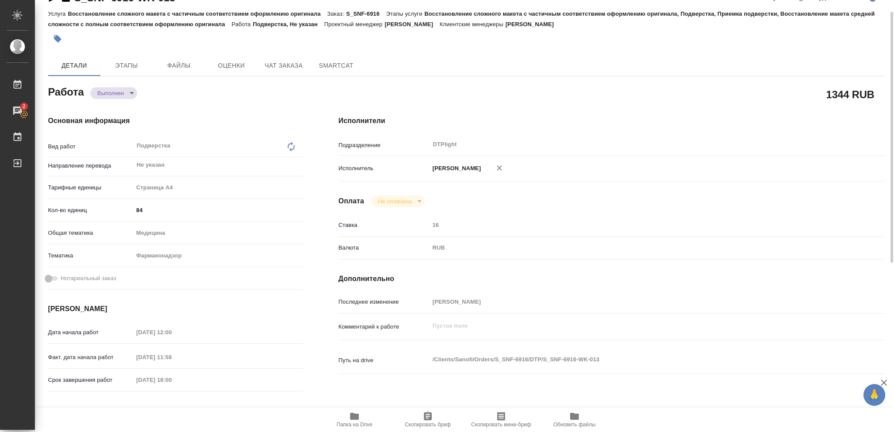
type textarea "x"
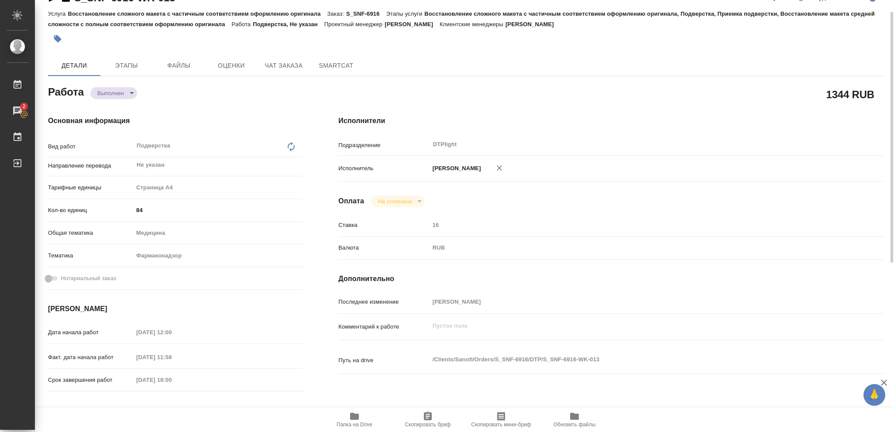
scroll to position [0, 0]
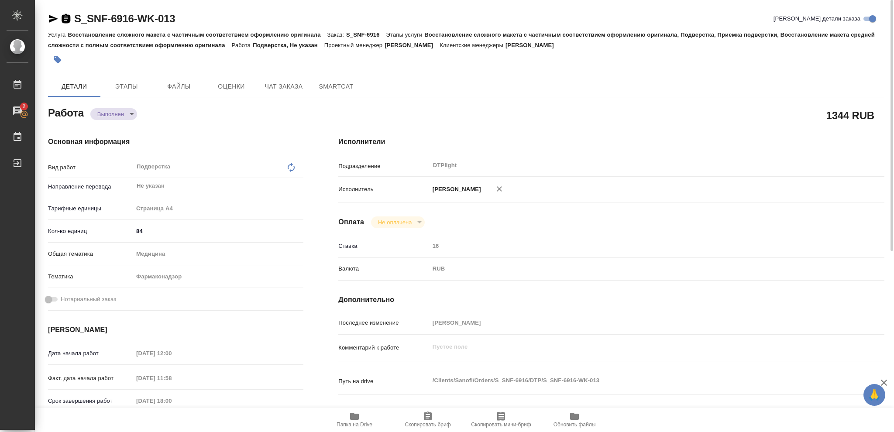
click at [63, 19] on icon "button" at bounding box center [66, 18] width 8 height 9
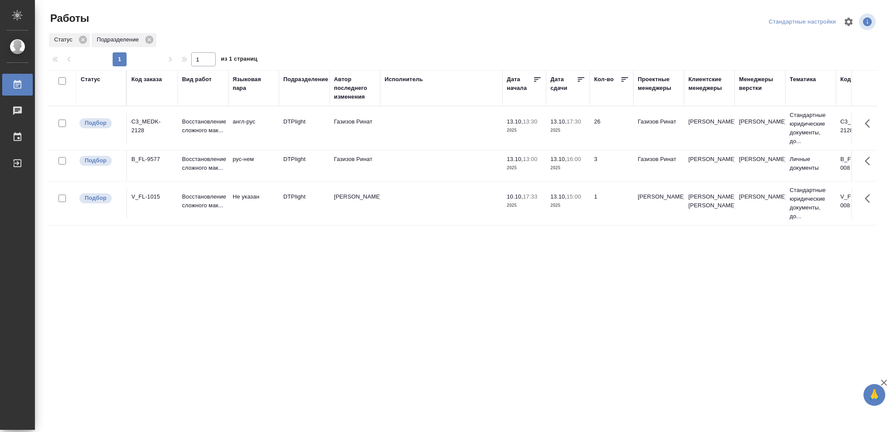
click at [95, 77] on div "Статус" at bounding box center [91, 79] width 20 height 9
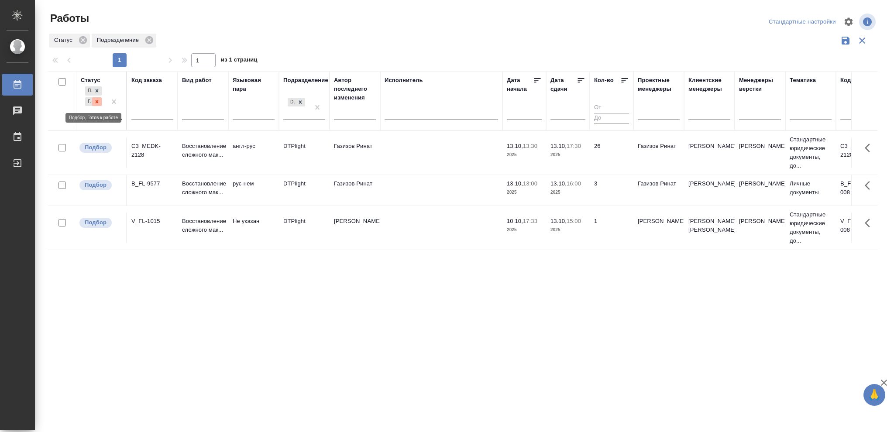
click at [97, 102] on icon at bounding box center [97, 101] width 3 height 3
click at [299, 101] on icon at bounding box center [300, 99] width 6 height 6
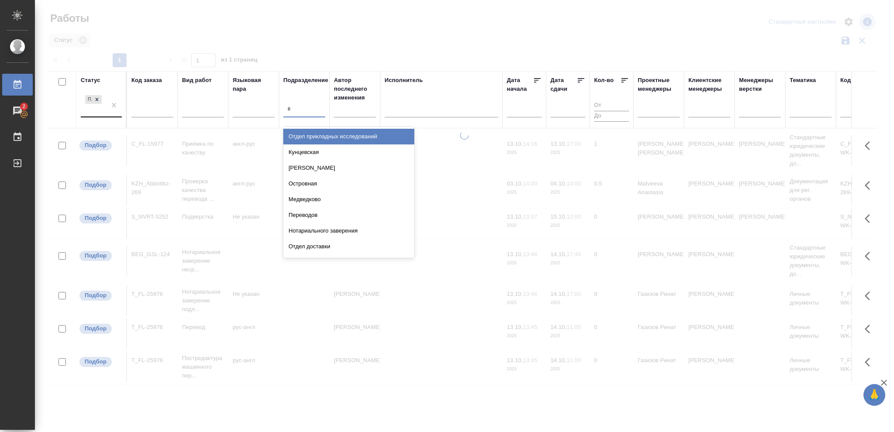
type input "ве"
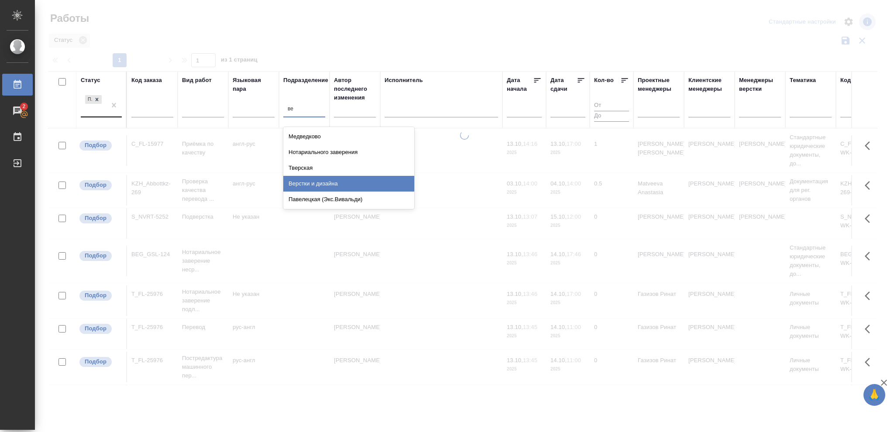
click at [326, 186] on div "Верстки и дизайна" at bounding box center [348, 184] width 131 height 16
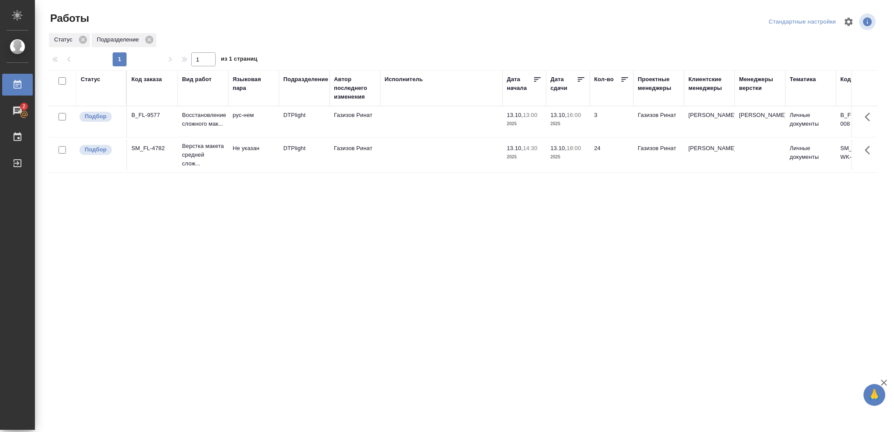
click at [90, 80] on div "Статус" at bounding box center [91, 79] width 20 height 9
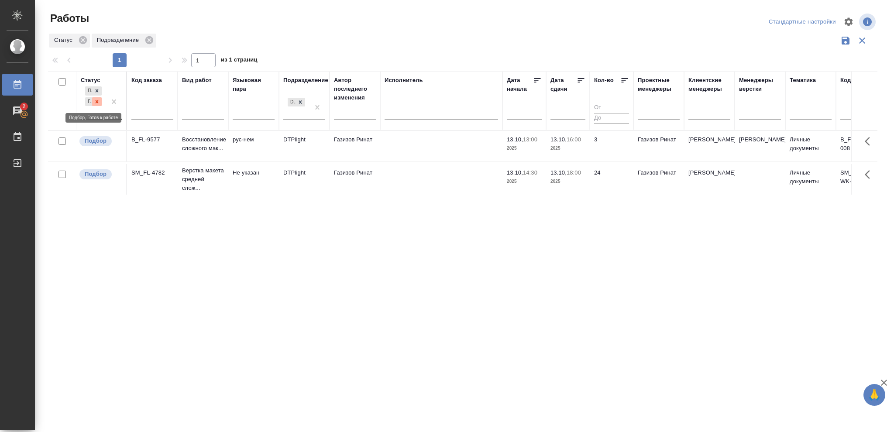
click at [98, 101] on icon at bounding box center [97, 101] width 3 height 3
click at [96, 101] on icon at bounding box center [97, 99] width 6 height 6
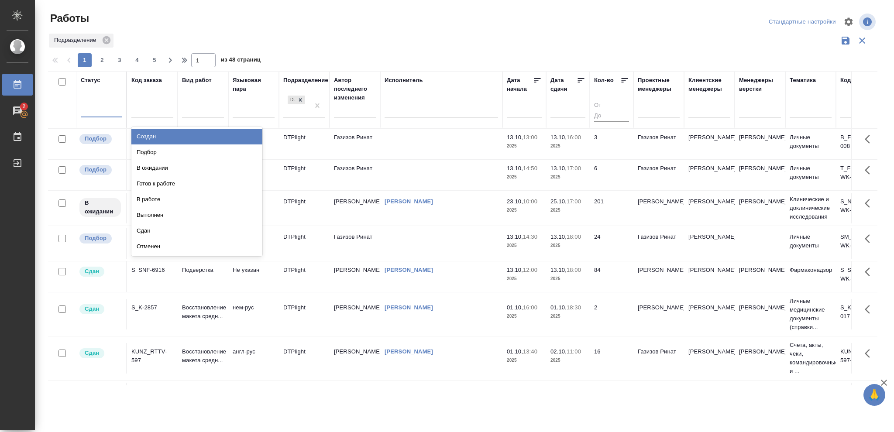
click at [100, 107] on div at bounding box center [101, 109] width 41 height 13
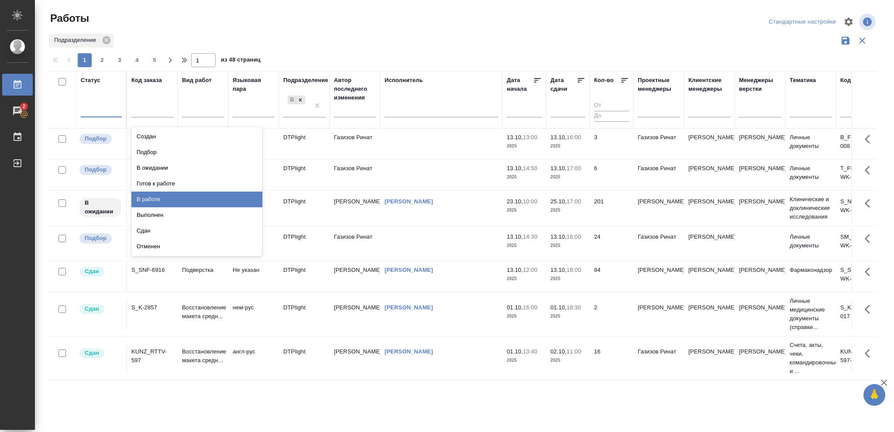
click at [159, 195] on div "В работе" at bounding box center [196, 200] width 131 height 16
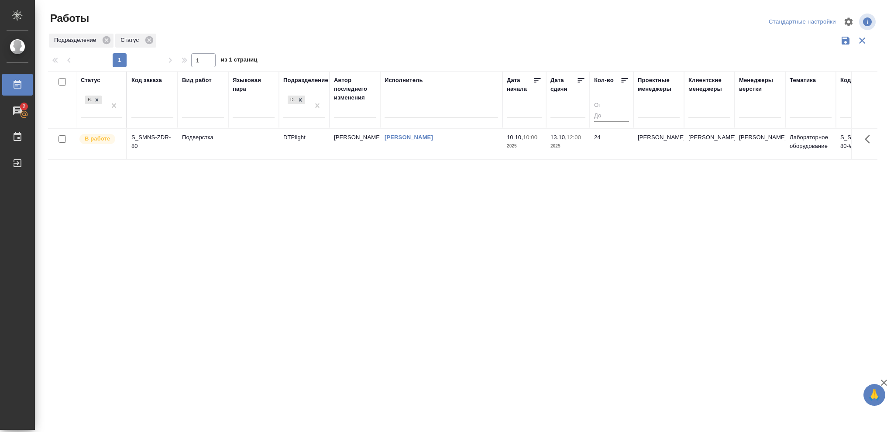
click at [574, 147] on p "2025" at bounding box center [568, 146] width 35 height 9
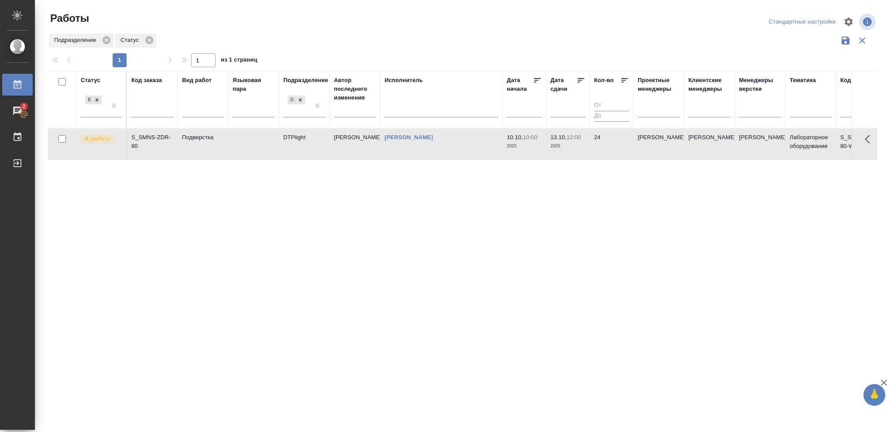
click at [574, 147] on p "2025" at bounding box center [568, 146] width 35 height 9
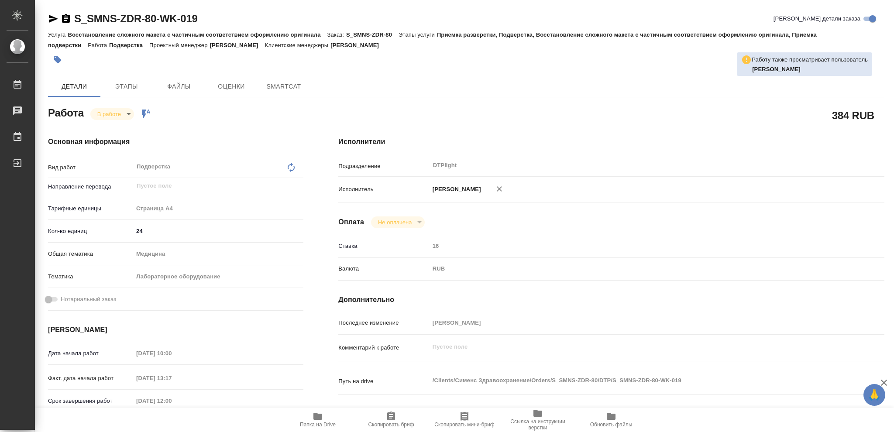
type textarea "x"
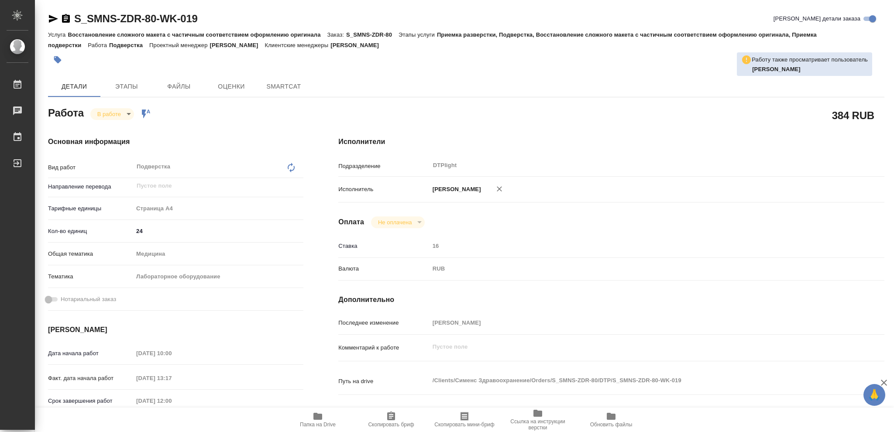
type textarea "x"
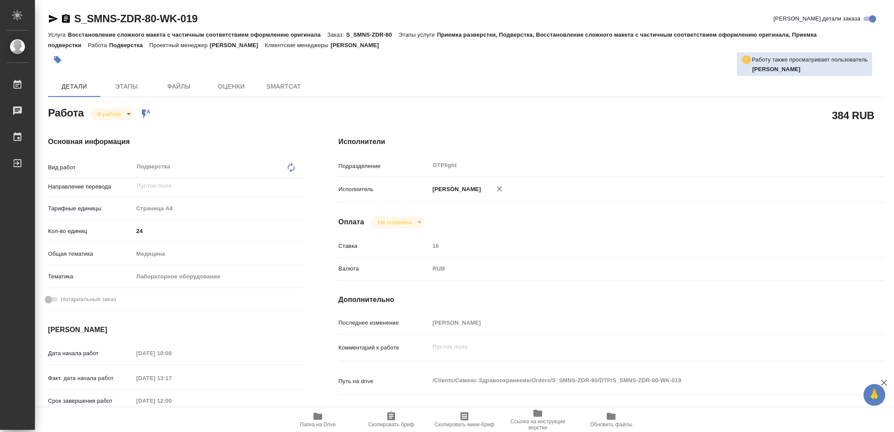
type textarea "x"
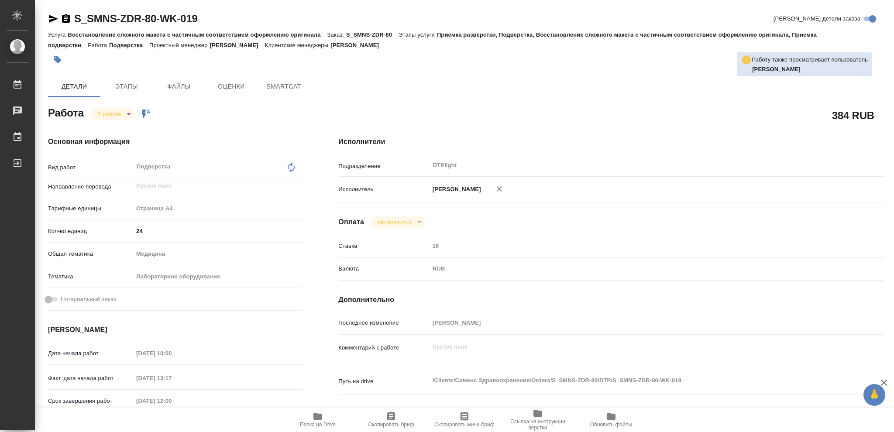
type textarea "x"
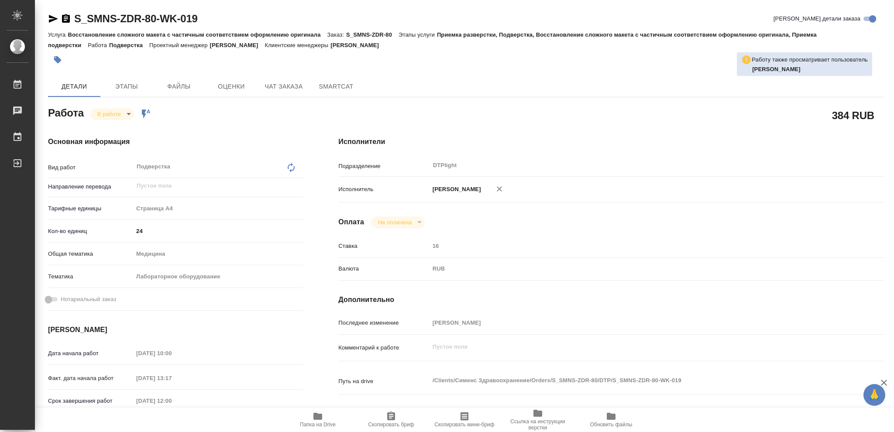
type textarea "x"
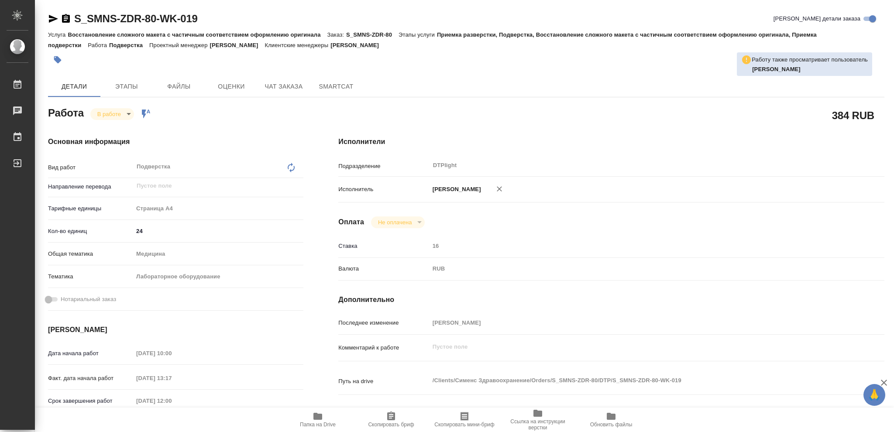
type textarea "x"
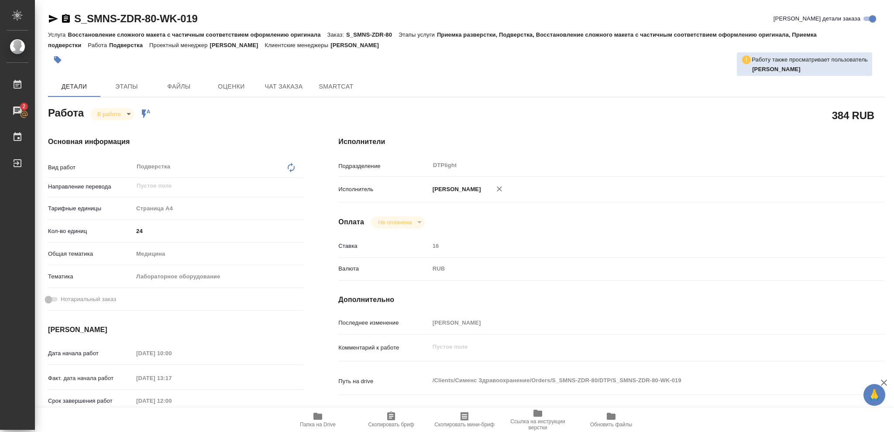
click at [313, 417] on icon "button" at bounding box center [317, 416] width 9 height 7
click at [315, 422] on icon "button" at bounding box center [318, 416] width 10 height 10
type textarea "x"
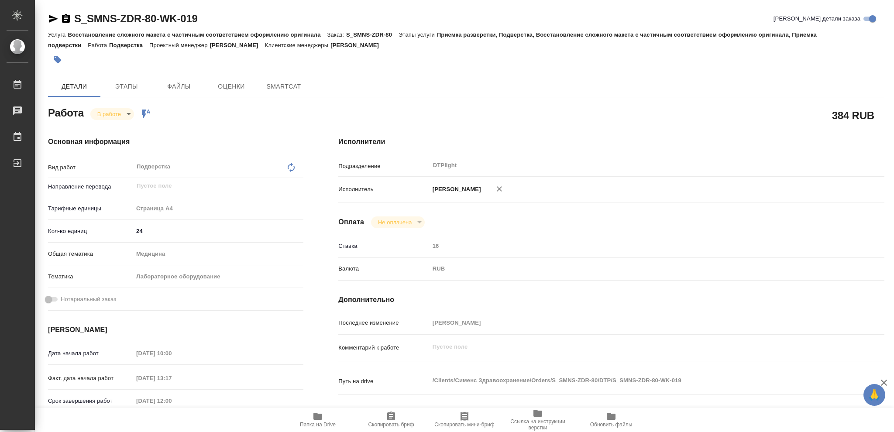
type textarea "x"
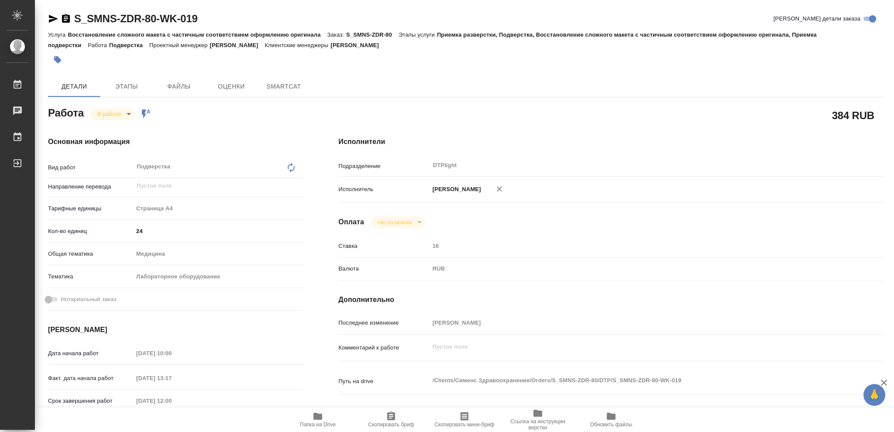
type textarea "x"
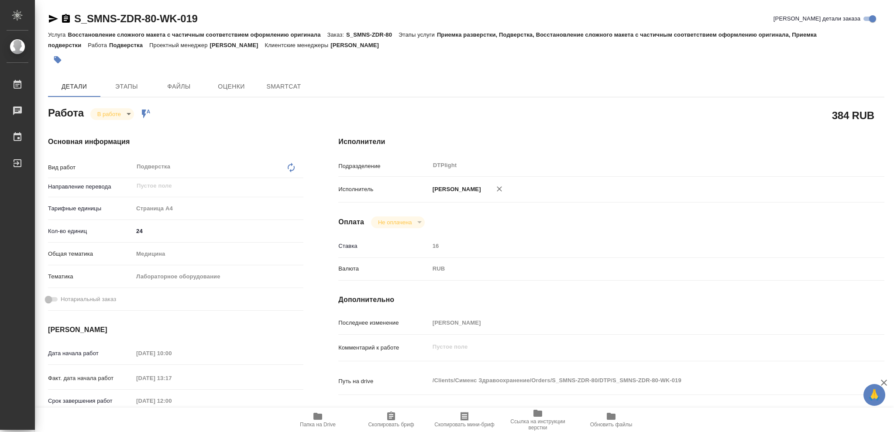
type textarea "x"
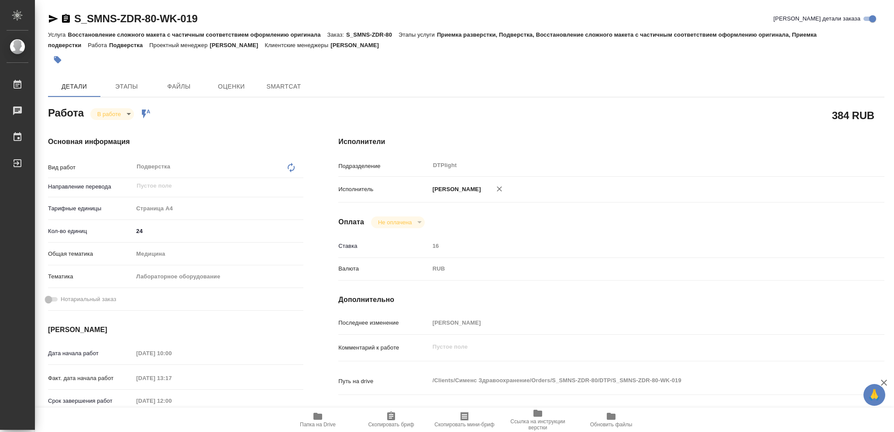
type textarea "x"
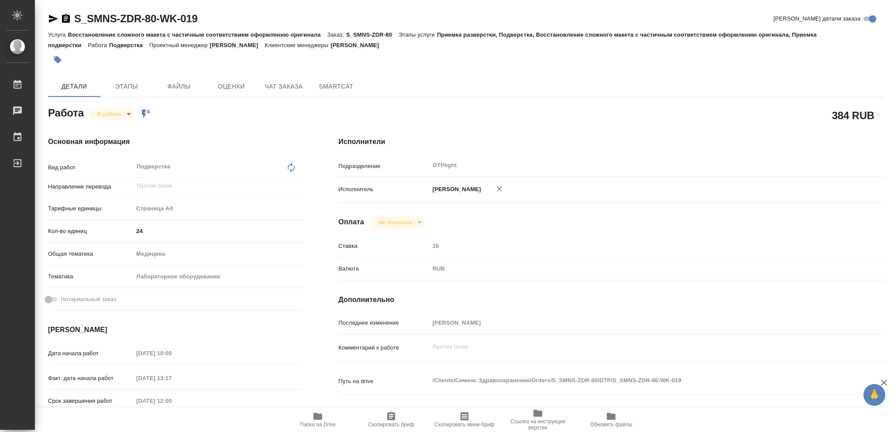
type textarea "x"
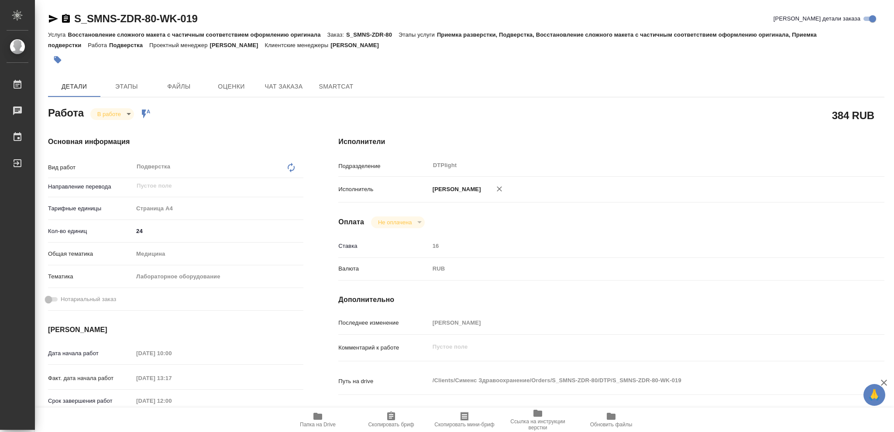
type textarea "x"
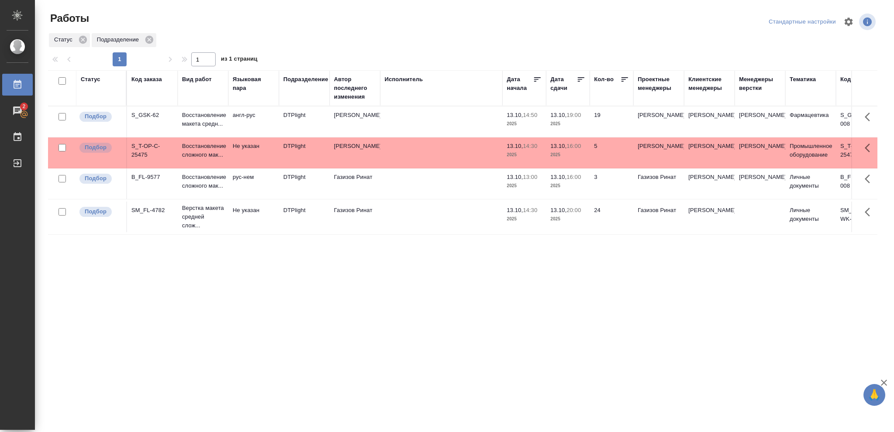
click at [578, 123] on p "2025" at bounding box center [568, 124] width 35 height 9
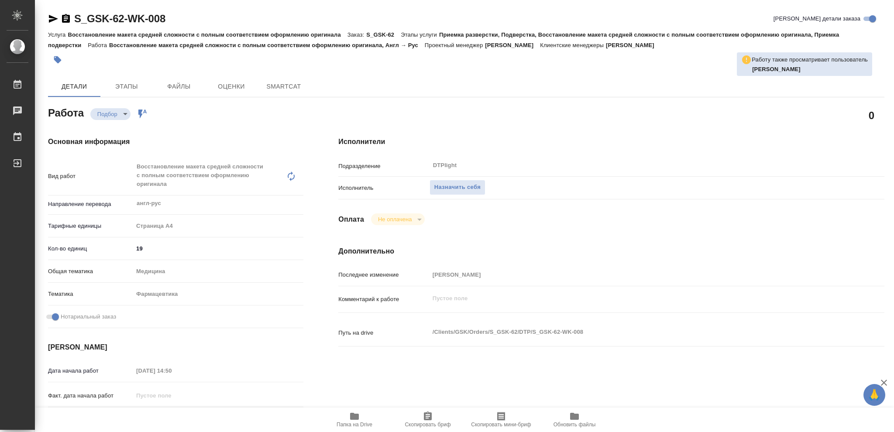
type textarea "x"
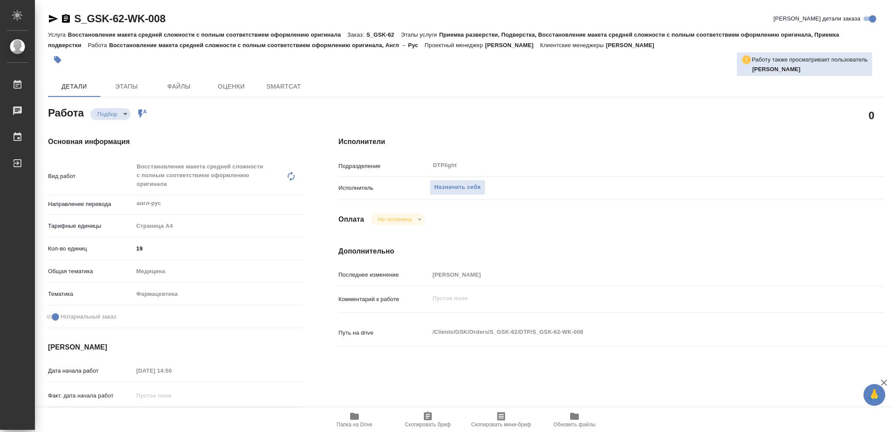
type textarea "x"
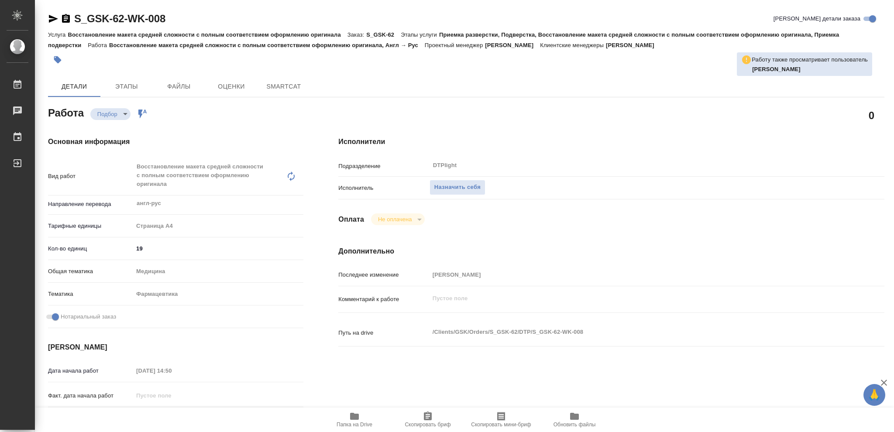
type textarea "x"
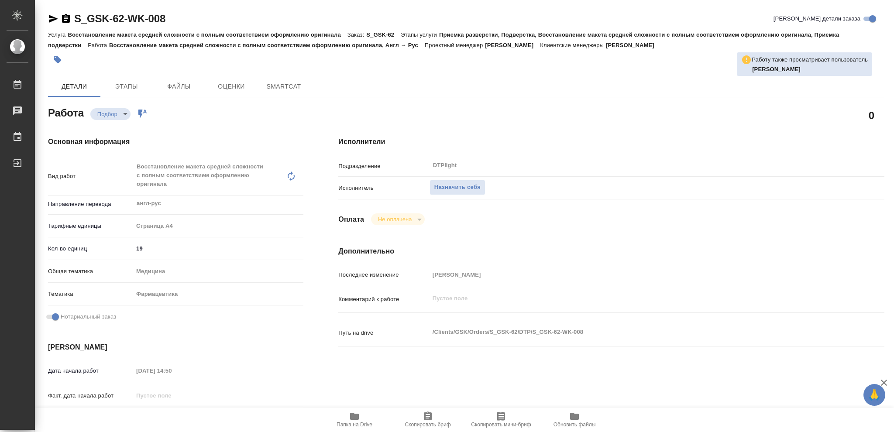
type textarea "x"
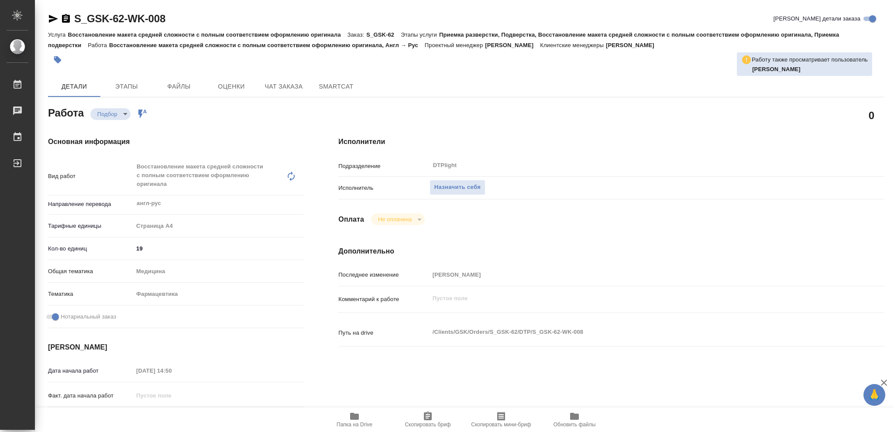
click at [352, 417] on icon "button" at bounding box center [354, 416] width 9 height 7
type textarea "x"
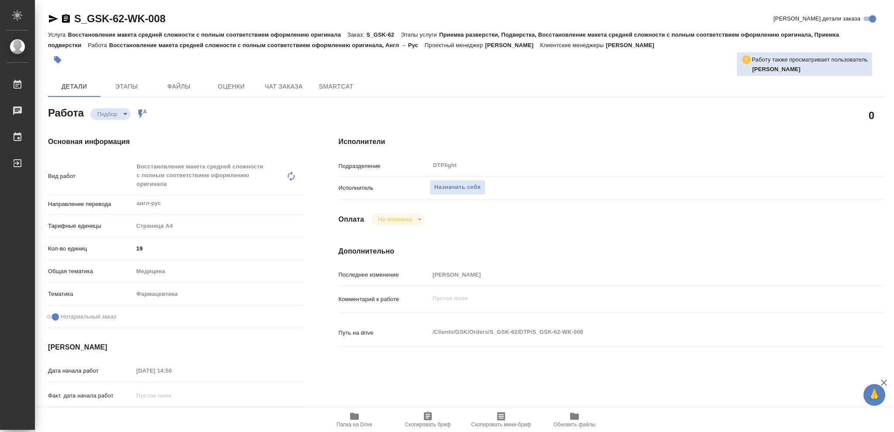
type textarea "x"
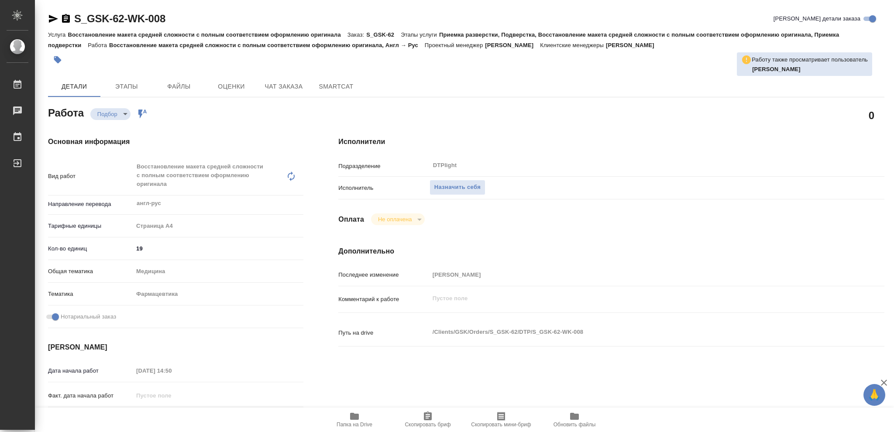
type textarea "x"
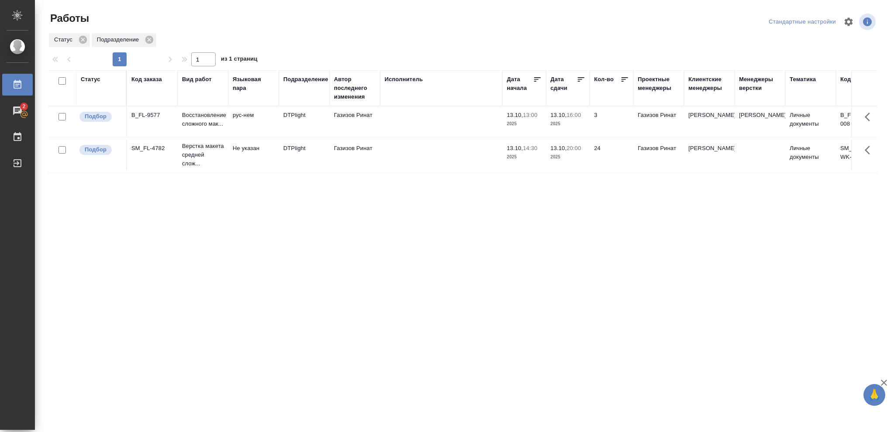
click at [93, 82] on div "Статус" at bounding box center [91, 79] width 20 height 9
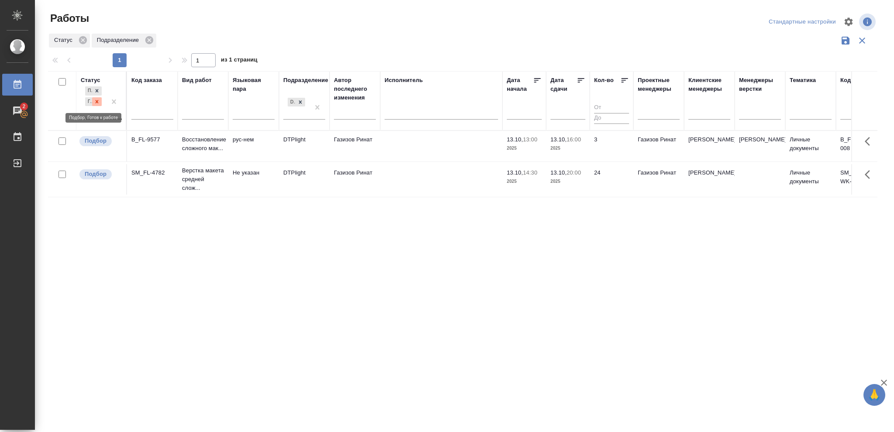
click at [100, 103] on icon at bounding box center [97, 102] width 6 height 6
click at [98, 100] on icon at bounding box center [97, 99] width 3 height 3
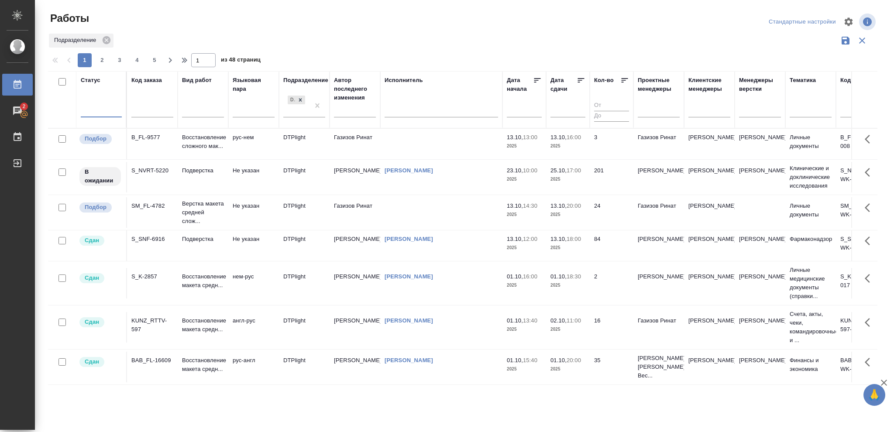
click at [98, 103] on div at bounding box center [101, 109] width 41 height 13
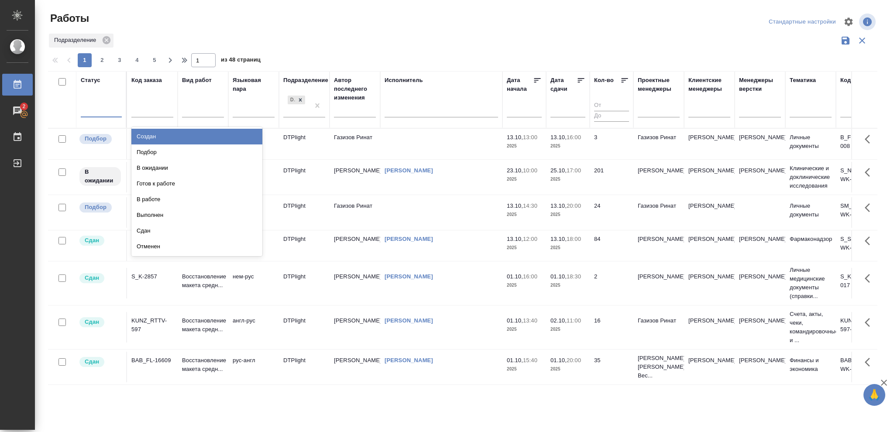
click at [94, 105] on div at bounding box center [101, 109] width 41 height 13
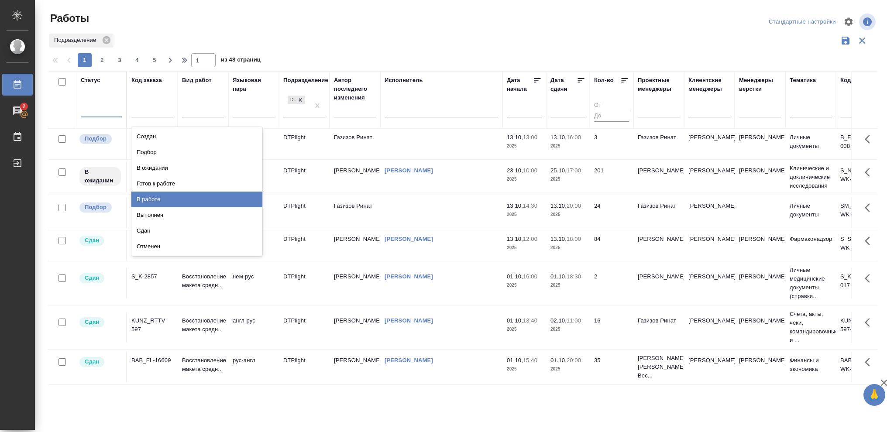
click at [148, 197] on div "В работе" at bounding box center [196, 200] width 131 height 16
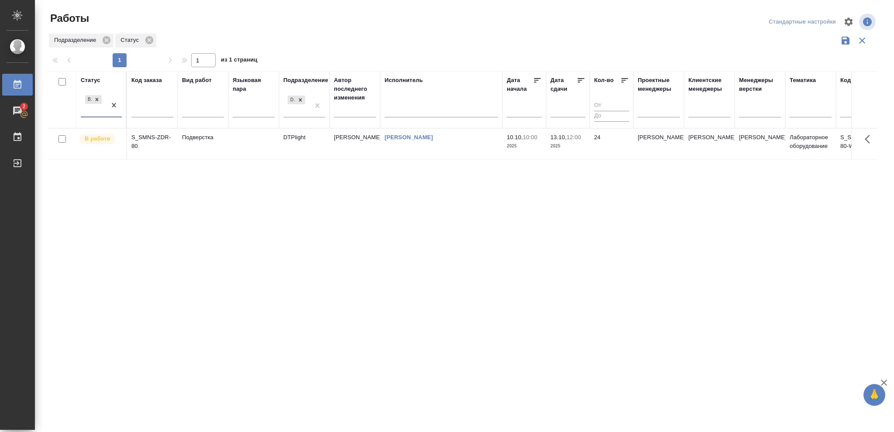
click at [569, 145] on p "2025" at bounding box center [568, 146] width 35 height 9
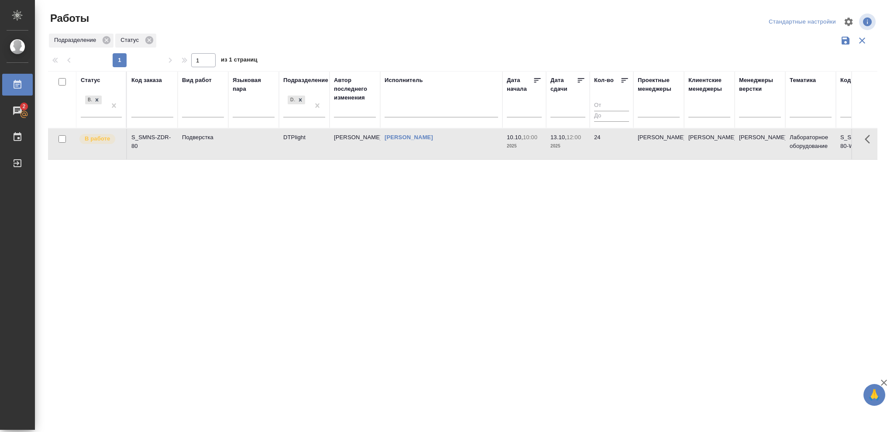
click at [569, 145] on p "2025" at bounding box center [568, 146] width 35 height 9
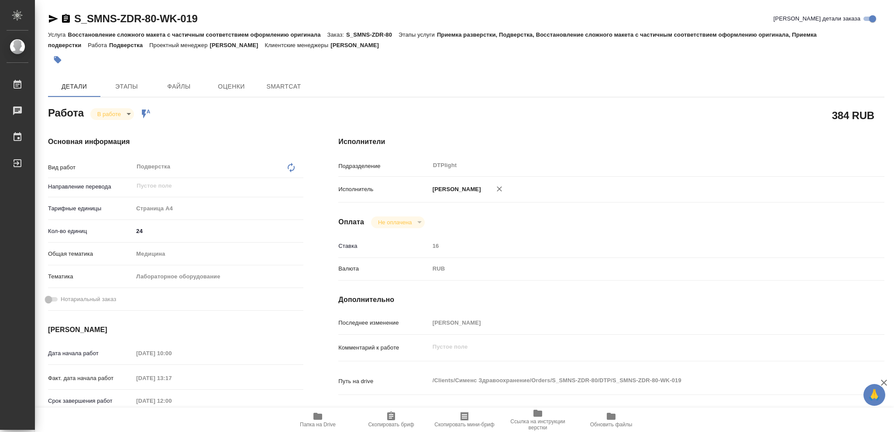
type textarea "x"
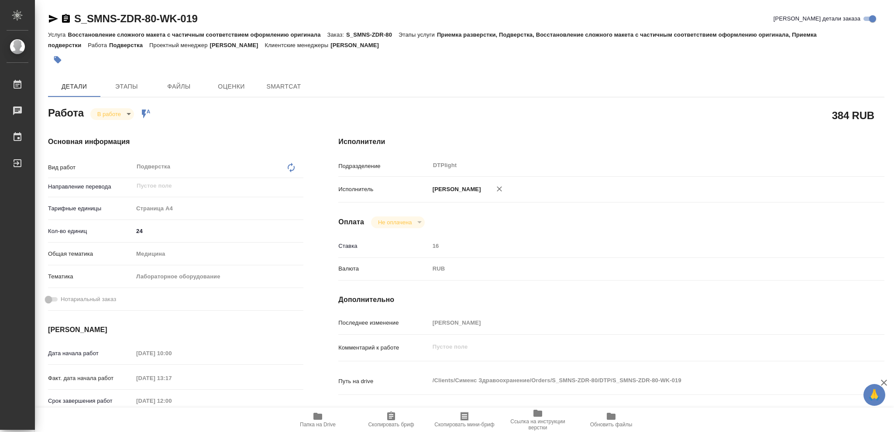
type textarea "x"
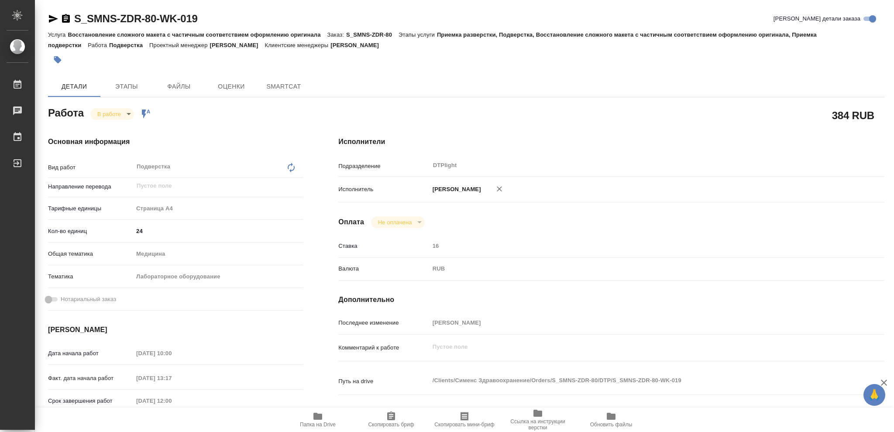
type textarea "x"
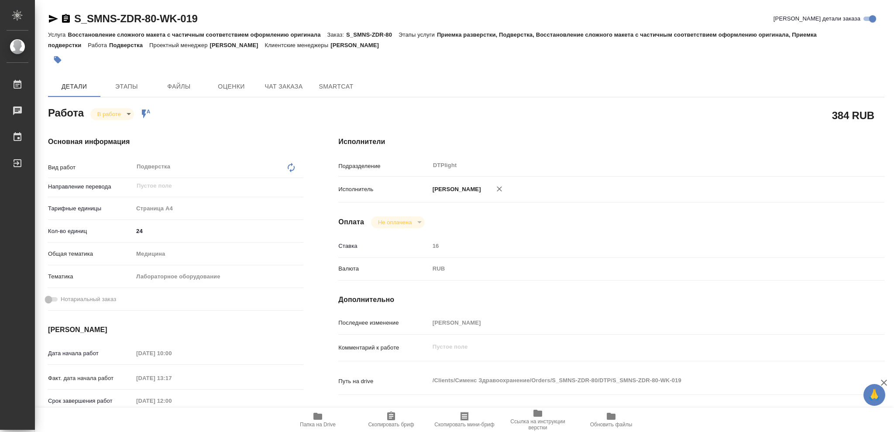
click at [317, 418] on icon "button" at bounding box center [317, 416] width 9 height 7
type textarea "x"
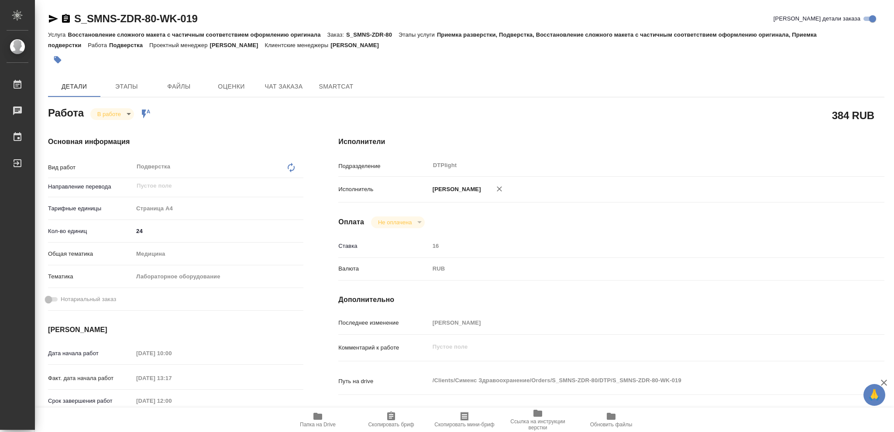
type textarea "x"
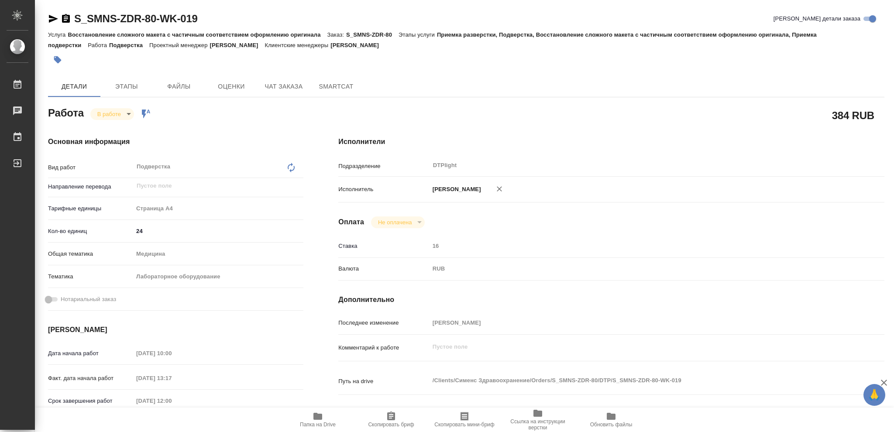
type textarea "x"
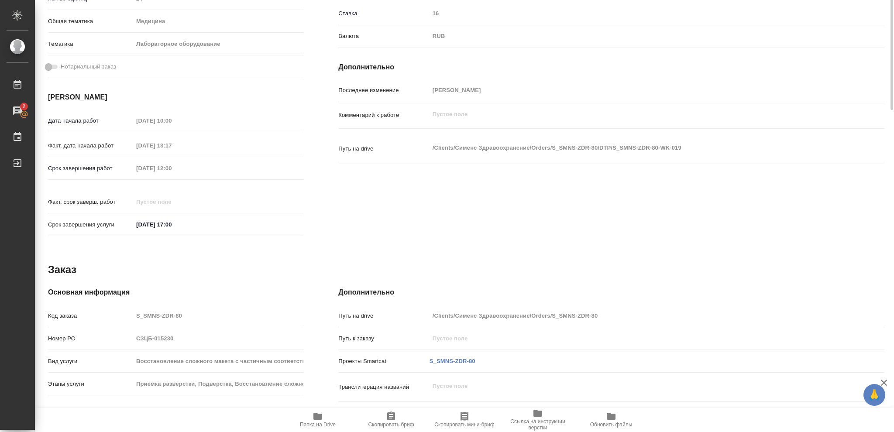
scroll to position [58, 0]
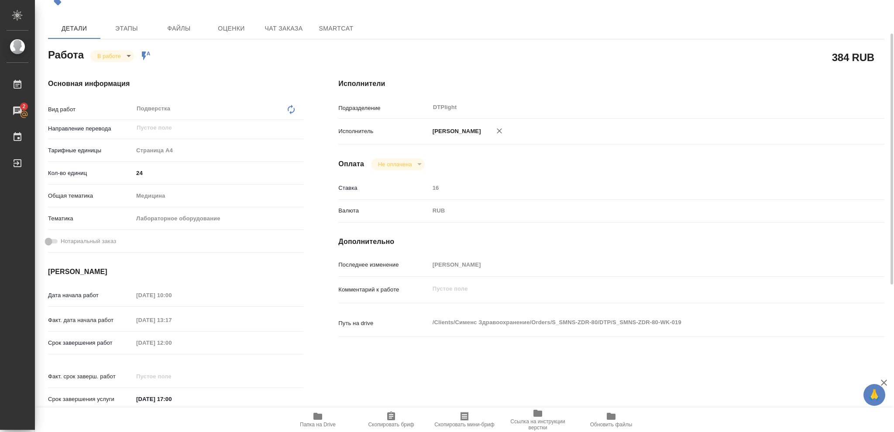
click at [130, 54] on body "🙏 .cls-1 fill:#fff; AWATERA Vasileva Olga Работы 2 Чаты График Выйти S_SMNS-ZDR…" at bounding box center [447, 216] width 894 height 432
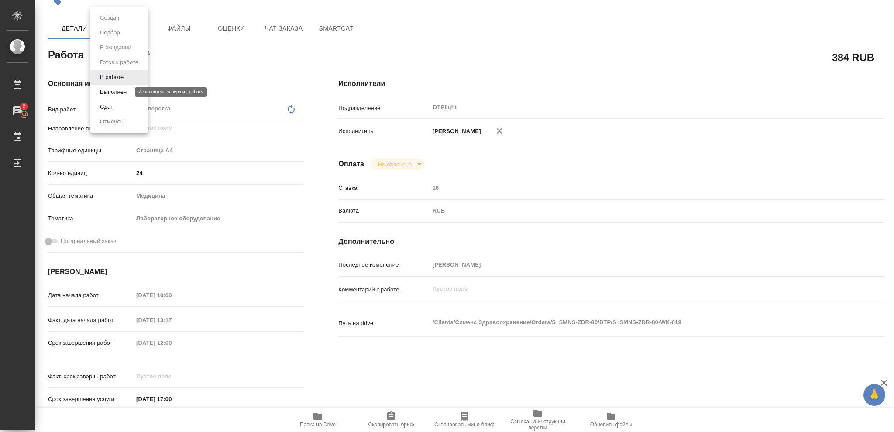
click at [116, 90] on button "Выполнен" at bounding box center [113, 92] width 32 height 10
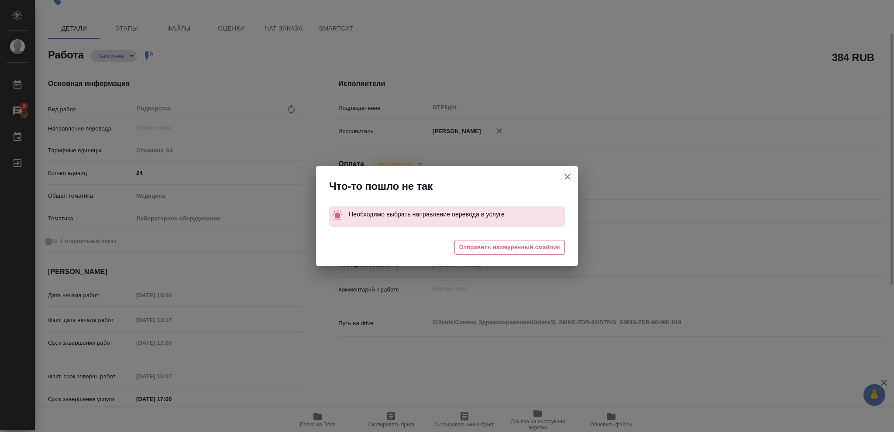
type textarea "x"
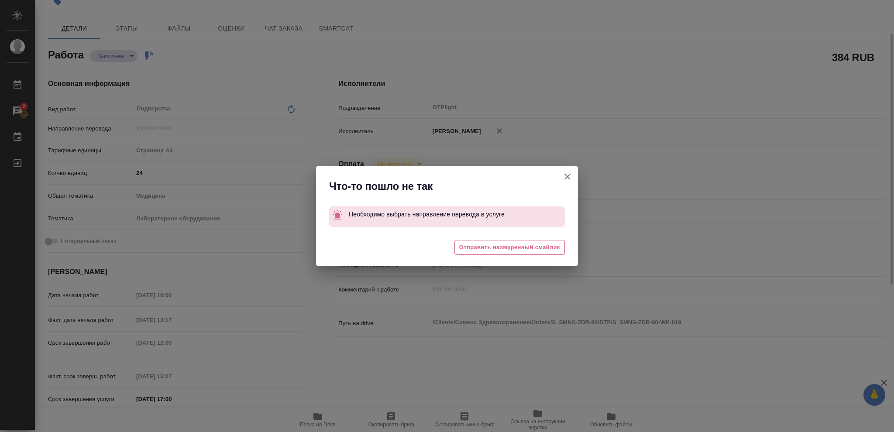
type textarea "x"
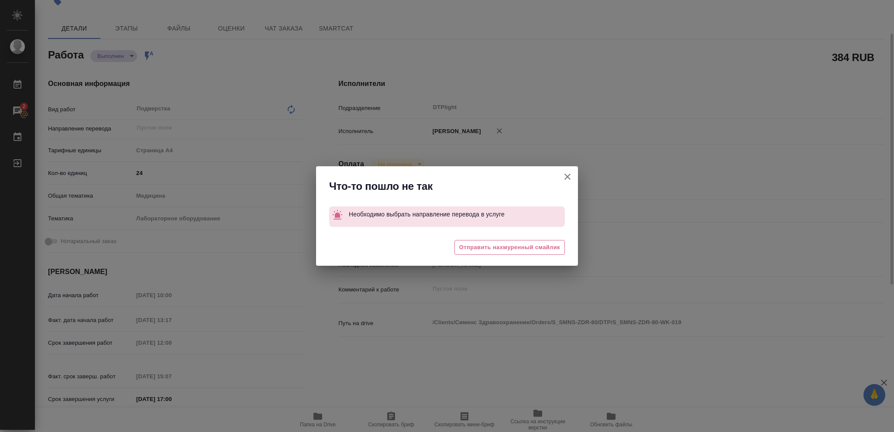
type textarea "x"
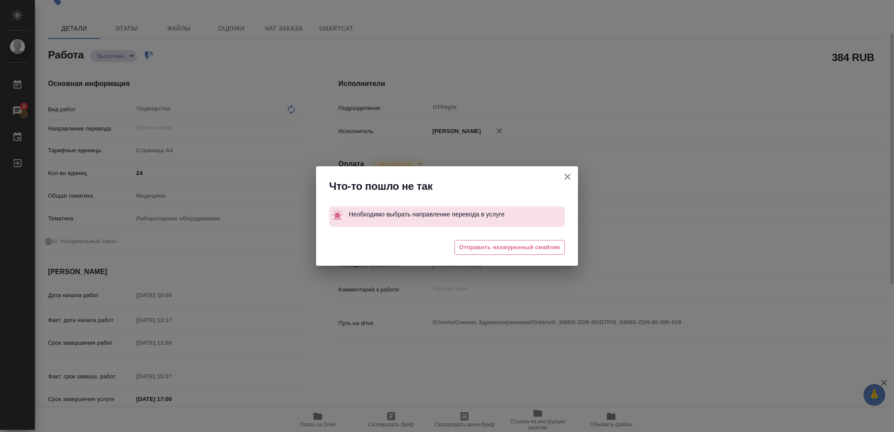
click at [570, 175] on icon "button" at bounding box center [567, 177] width 10 height 10
type textarea "x"
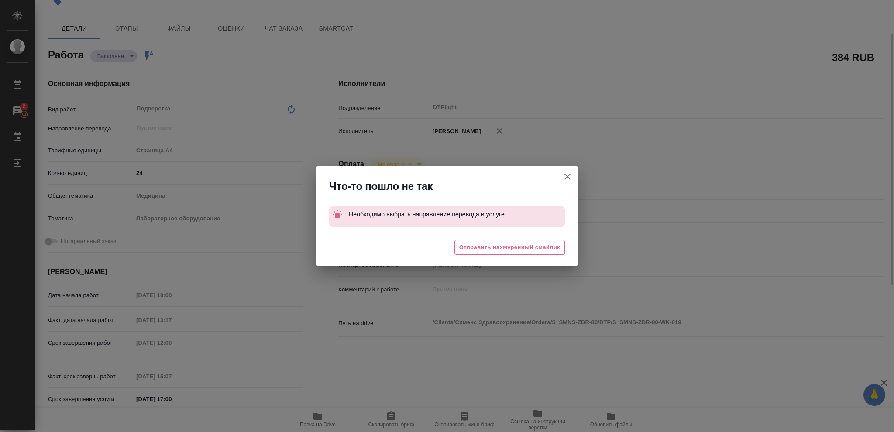
type textarea "x"
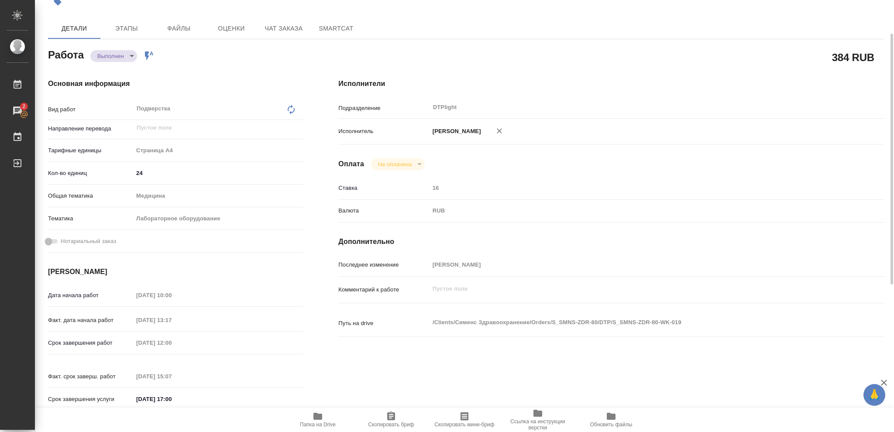
scroll to position [0, 0]
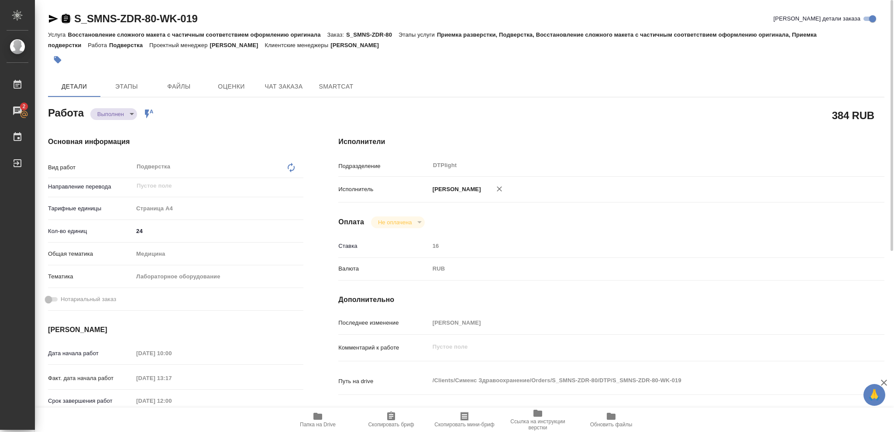
click at [66, 17] on icon "button" at bounding box center [66, 19] width 10 height 10
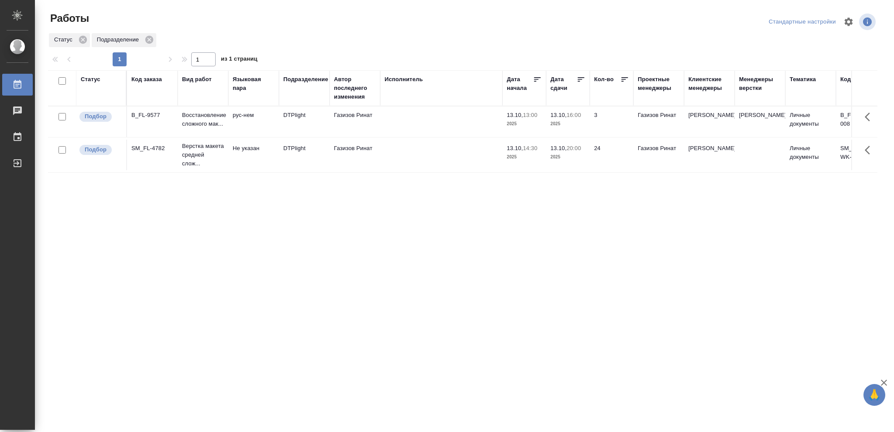
click at [579, 156] on p "2025" at bounding box center [568, 157] width 35 height 9
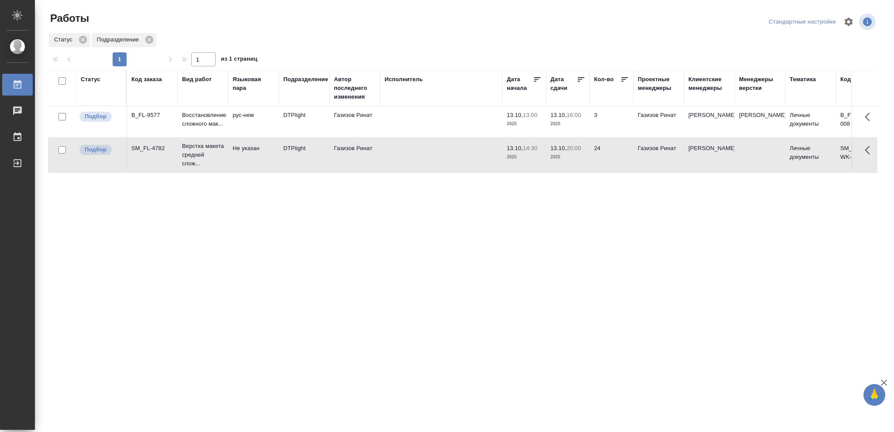
click at [579, 156] on p "2025" at bounding box center [568, 157] width 35 height 9
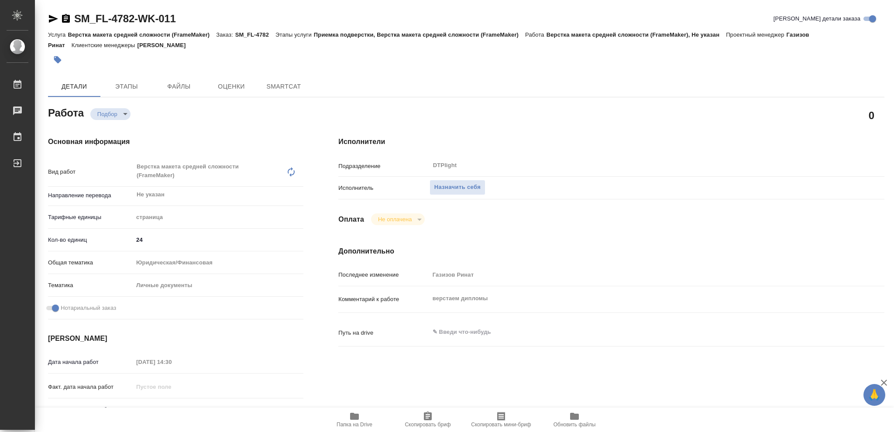
type textarea "x"
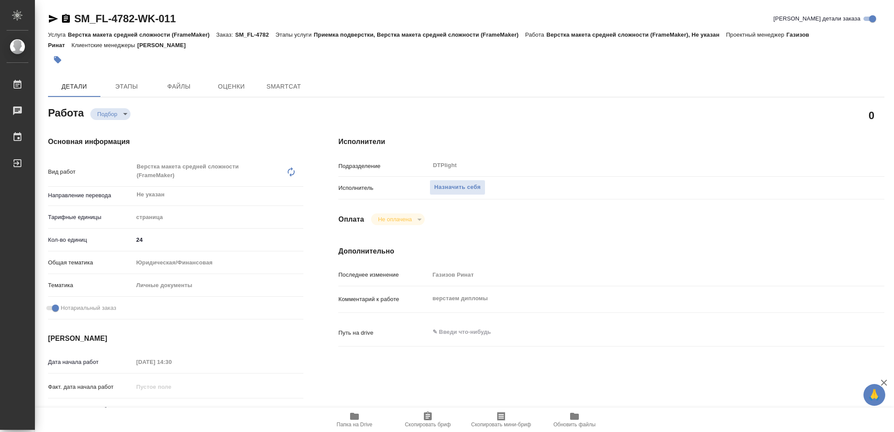
type textarea "x"
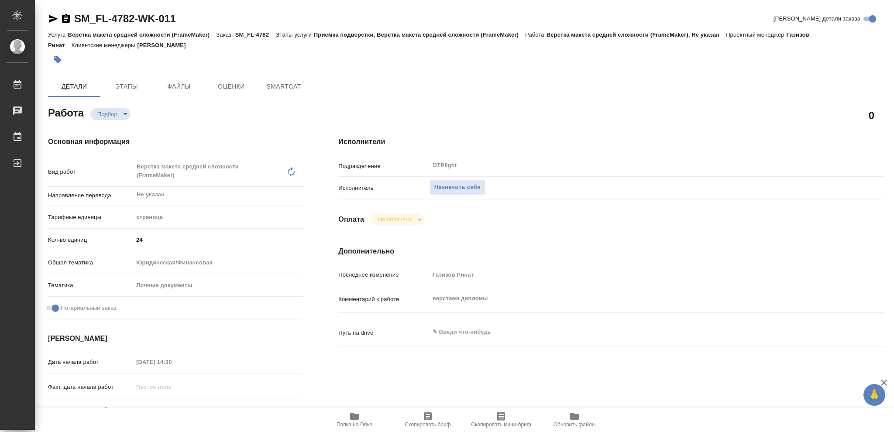
type textarea "x"
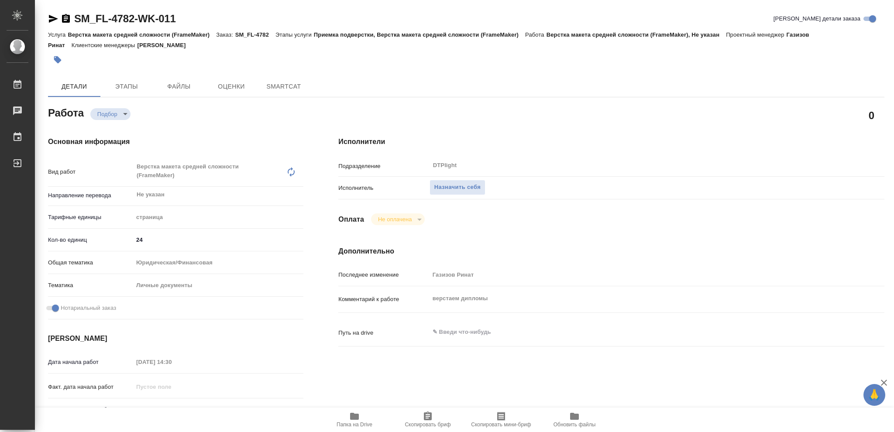
type textarea "x"
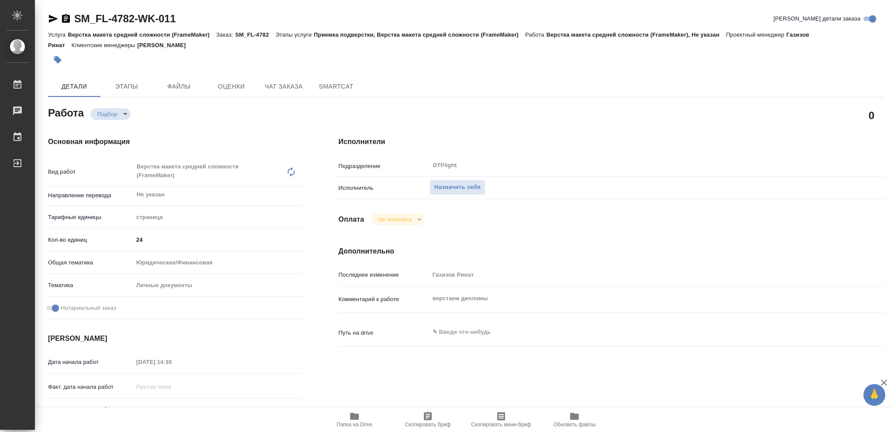
click at [354, 419] on icon "button" at bounding box center [354, 416] width 9 height 7
type textarea "x"
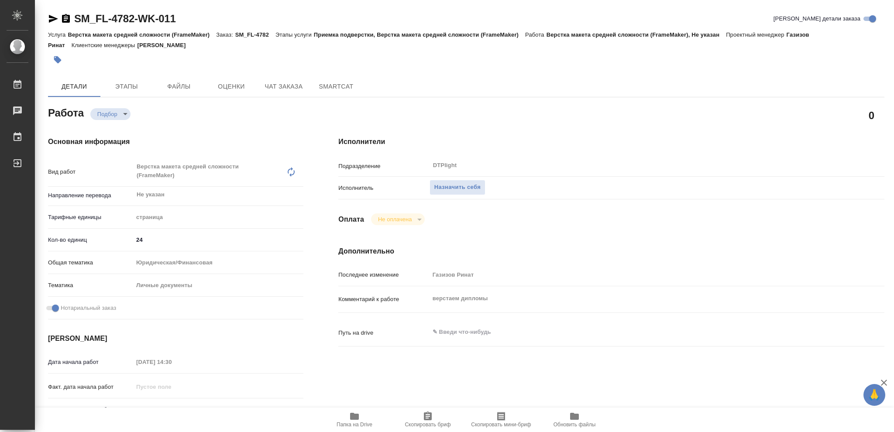
type textarea "x"
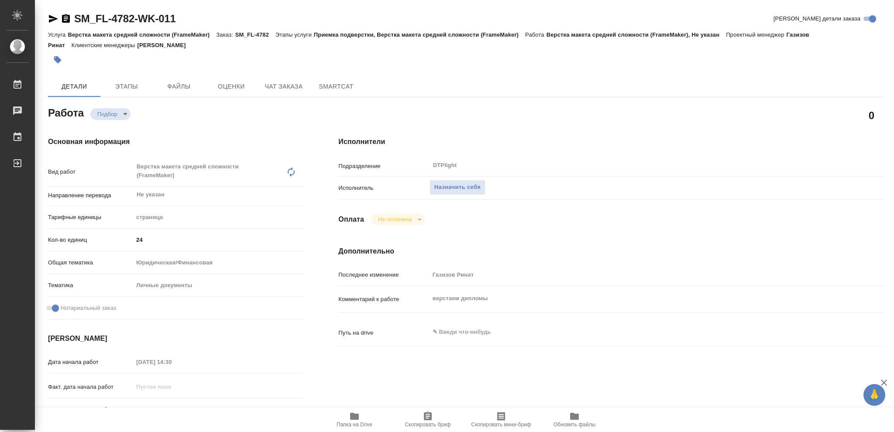
type textarea "x"
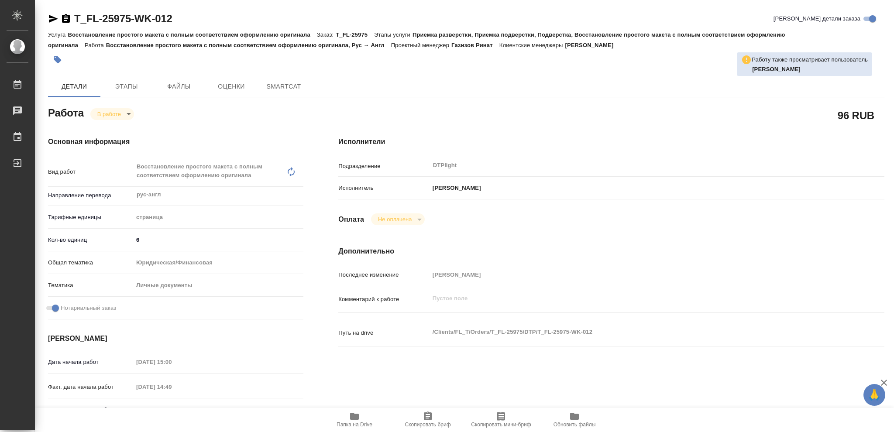
type textarea "x"
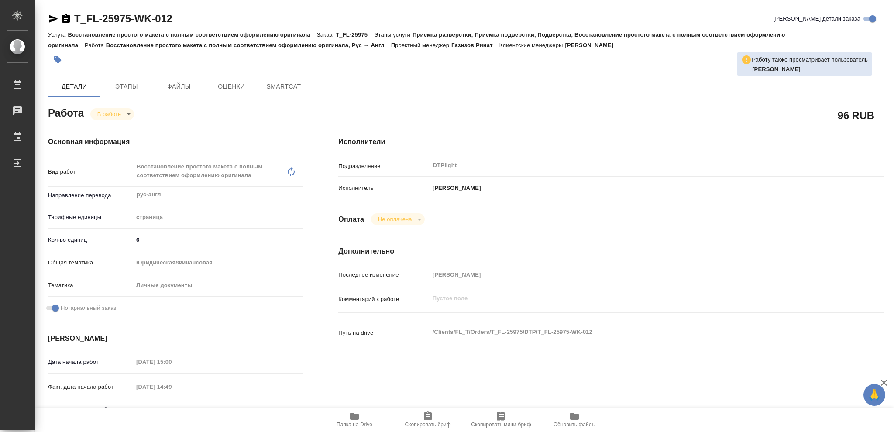
type textarea "x"
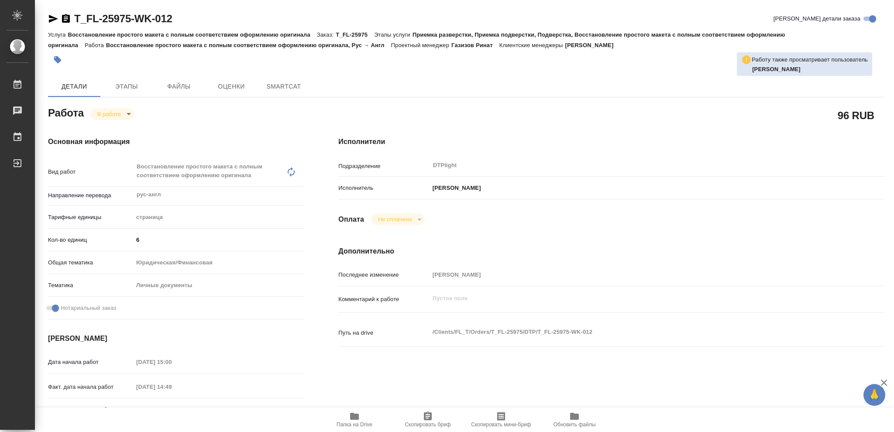
type textarea "x"
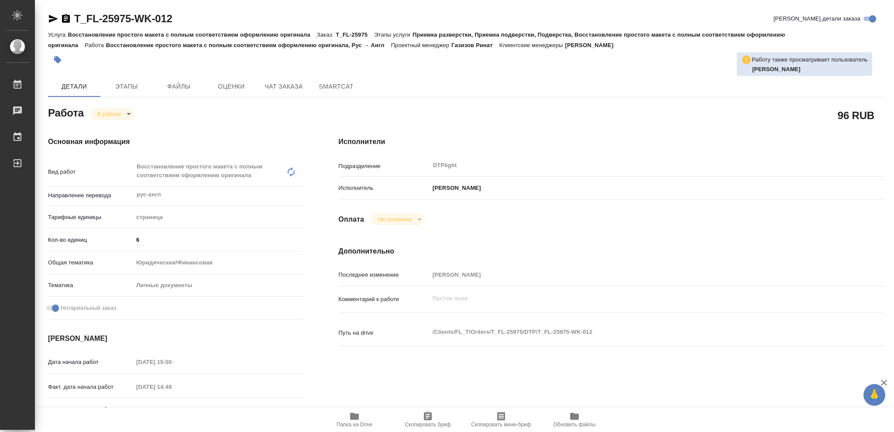
type textarea "x"
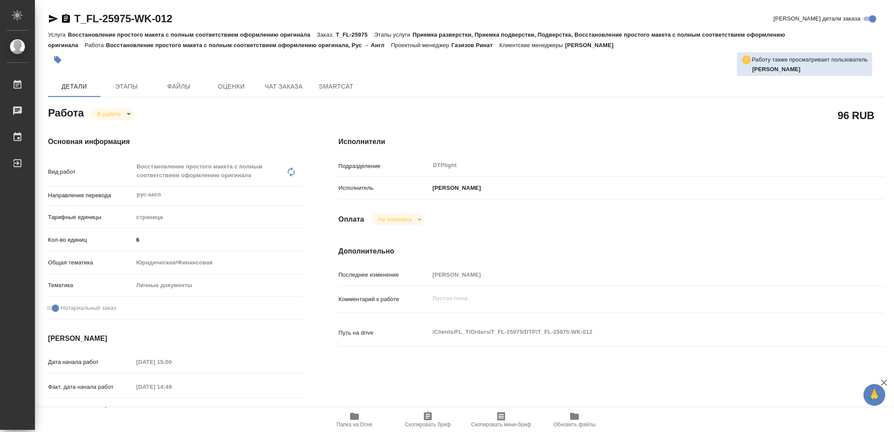
type textarea "x"
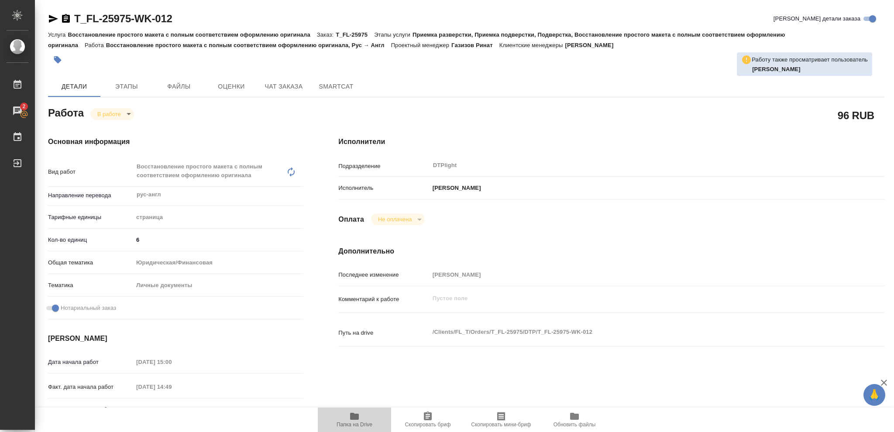
click at [353, 418] on icon "button" at bounding box center [354, 416] width 9 height 7
